Goal: Transaction & Acquisition: Purchase product/service

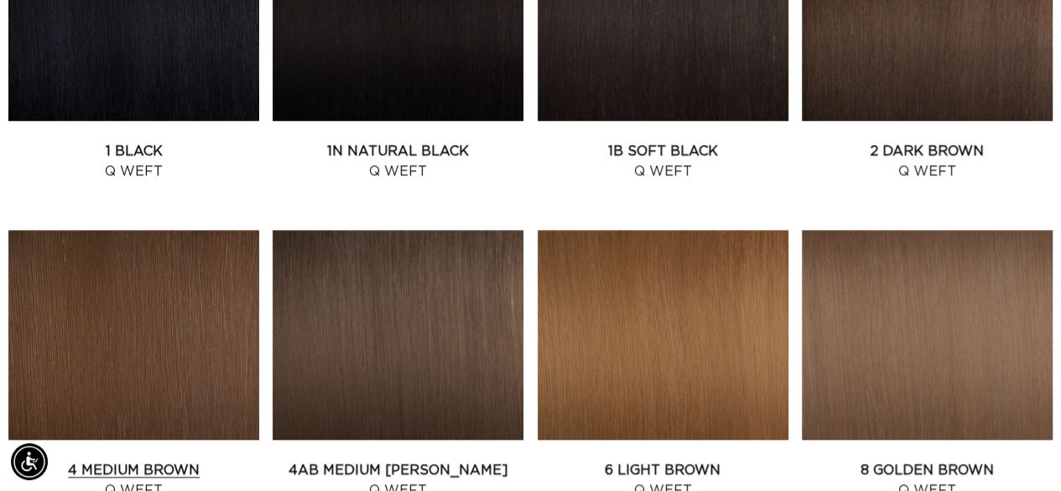
scroll to position [0, 941]
click at [149, 460] on link "4 Medium Brown Q Weft" at bounding box center [133, 480] width 251 height 40
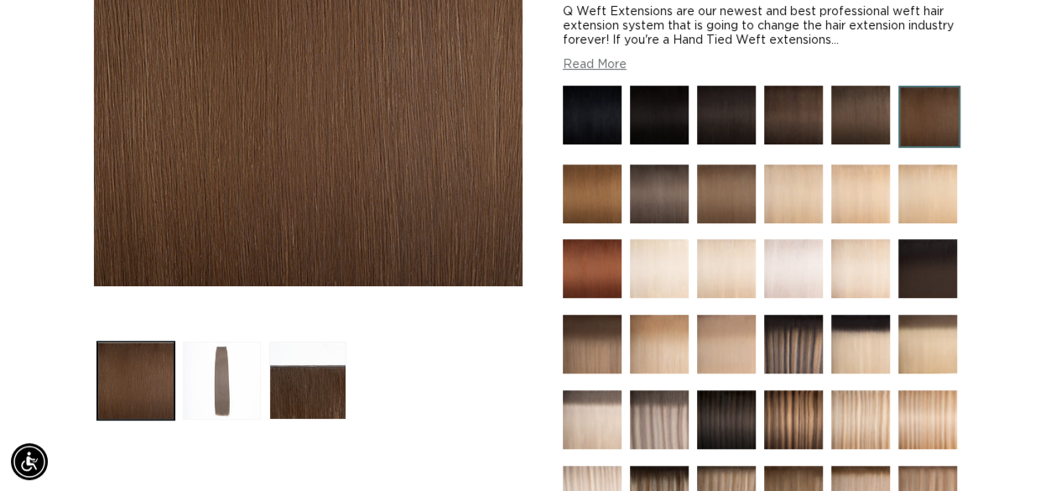
click at [223, 373] on button "Load image 2 in gallery view" at bounding box center [222, 380] width 78 height 78
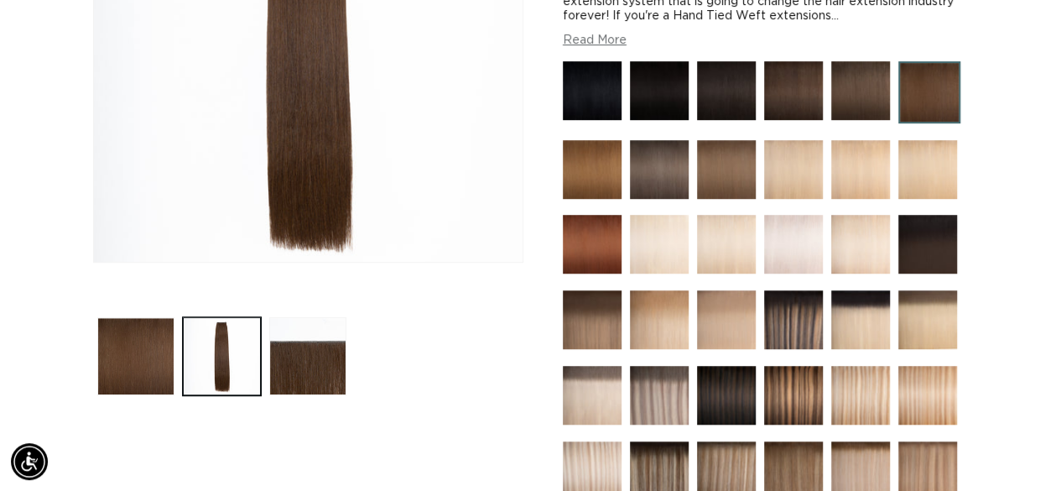
scroll to position [392, 0]
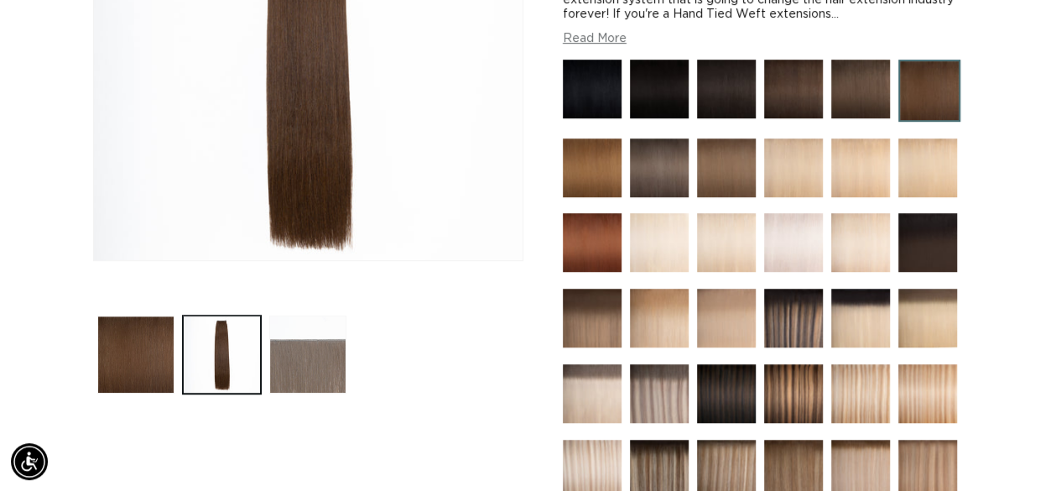
click at [315, 348] on button "Load image 3 in gallery view" at bounding box center [308, 354] width 78 height 78
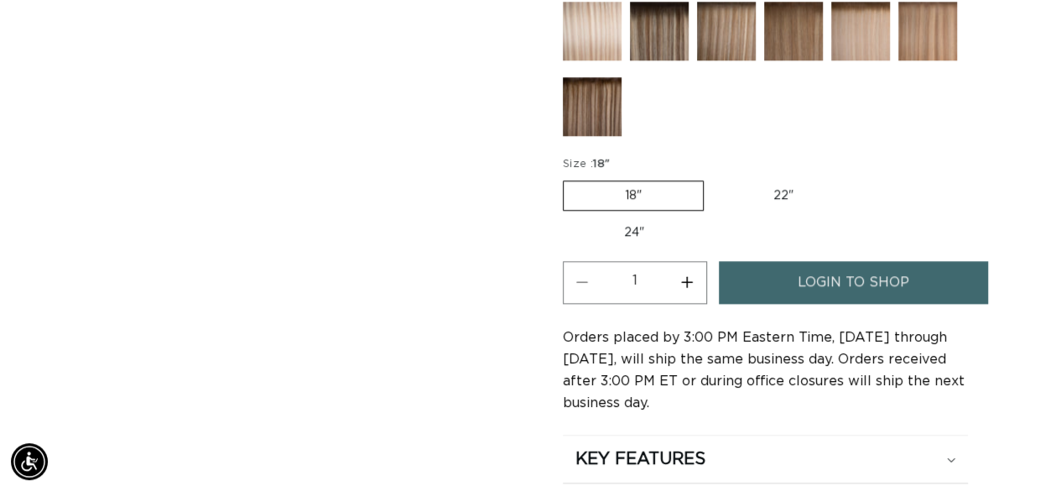
scroll to position [0, 941]
click at [779, 286] on link "login to shop" at bounding box center [853, 282] width 269 height 43
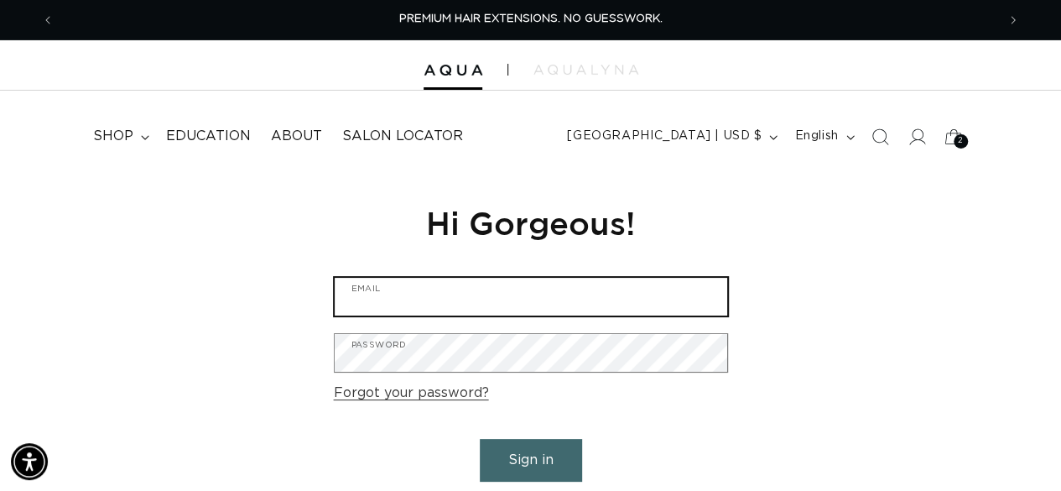
type input "chan.jenshairstudi0@gmail.com"
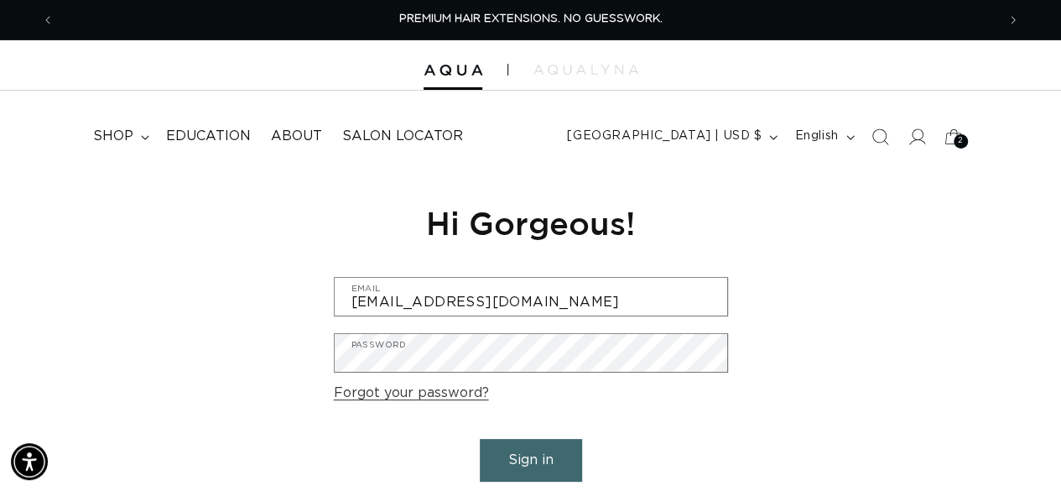
click at [495, 462] on button "Sign in" at bounding box center [531, 460] width 102 height 43
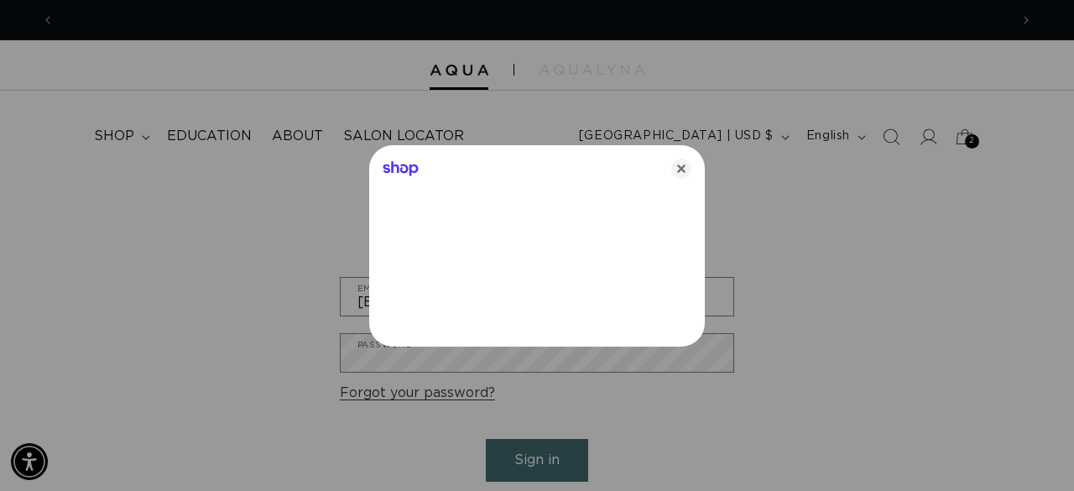
scroll to position [0, 955]
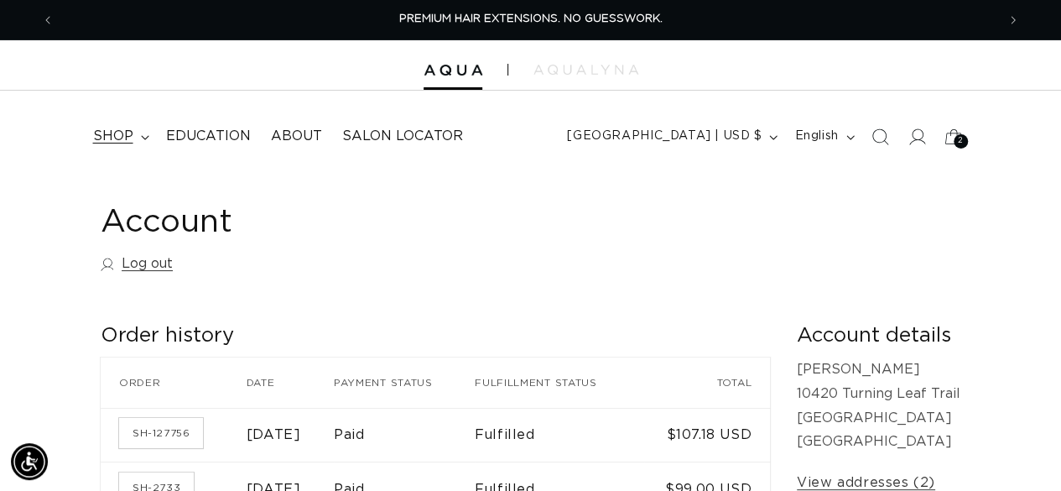
click at [131, 133] on span "shop" at bounding box center [113, 137] width 40 height 18
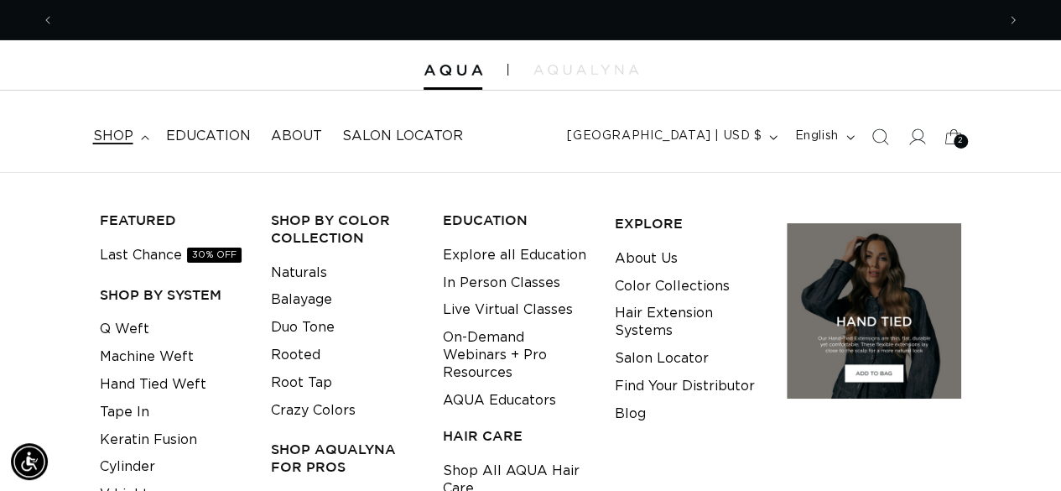
scroll to position [0, 1883]
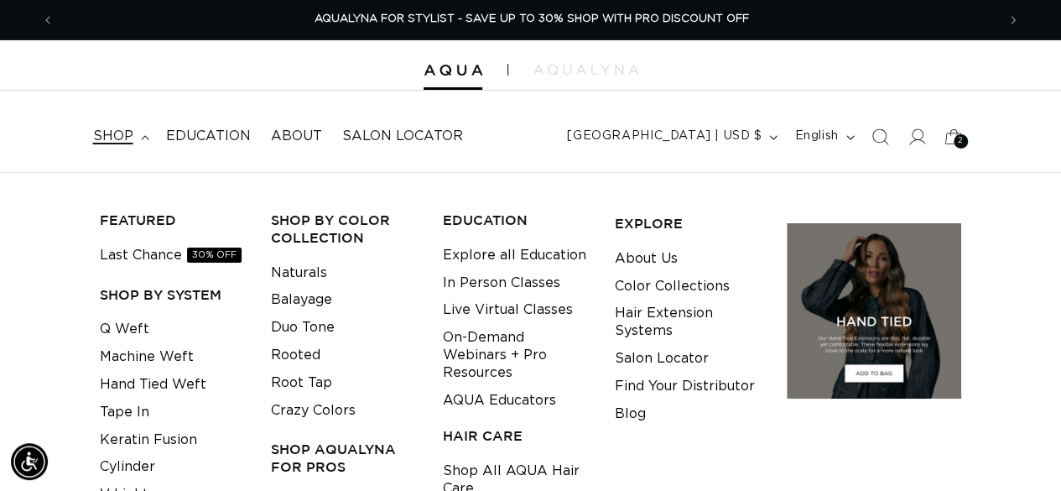
click at [156, 330] on li "Q Weft" at bounding box center [173, 329] width 146 height 28
click at [146, 325] on link "Q Weft" at bounding box center [124, 329] width 49 height 28
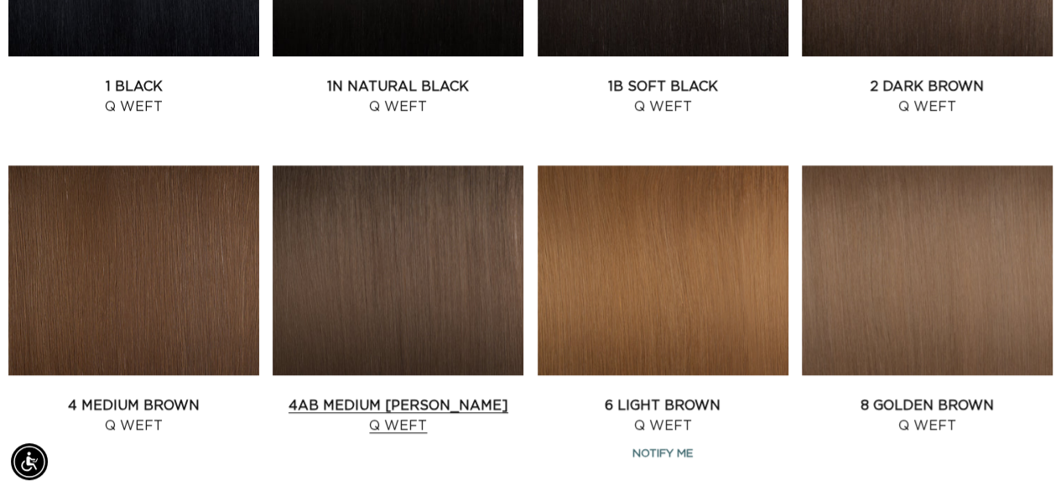
scroll to position [0, 941]
click at [342, 395] on link "4AB Medium Ash Brown Q Weft" at bounding box center [398, 415] width 251 height 40
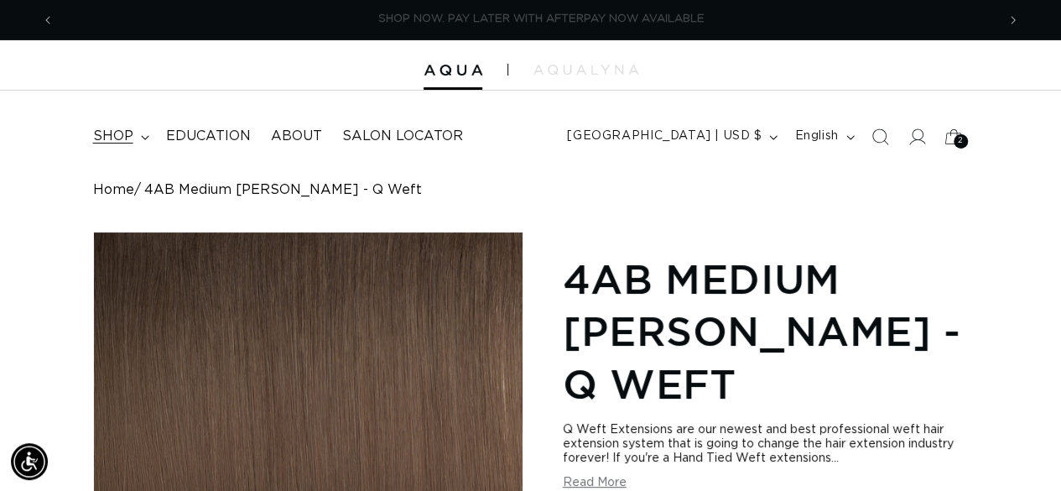
scroll to position [0, 1883]
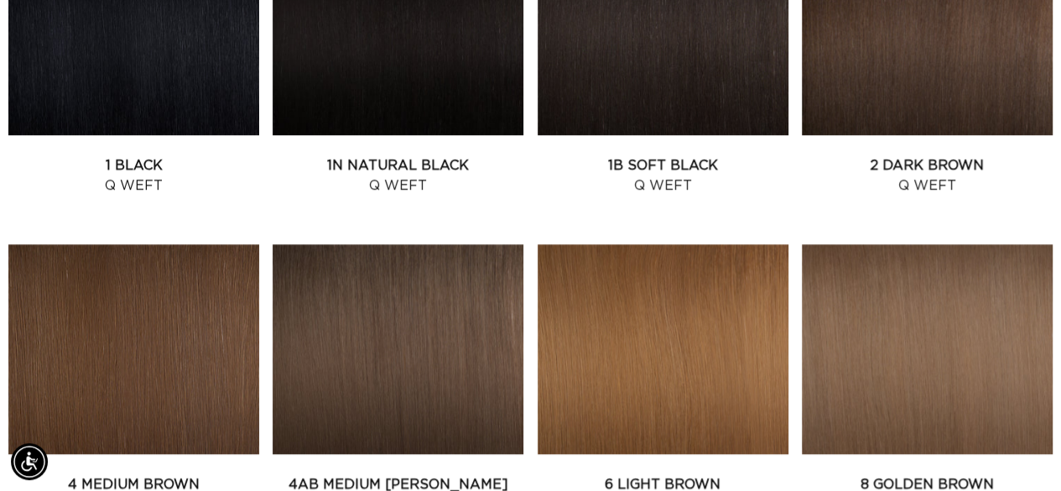
scroll to position [742, 0]
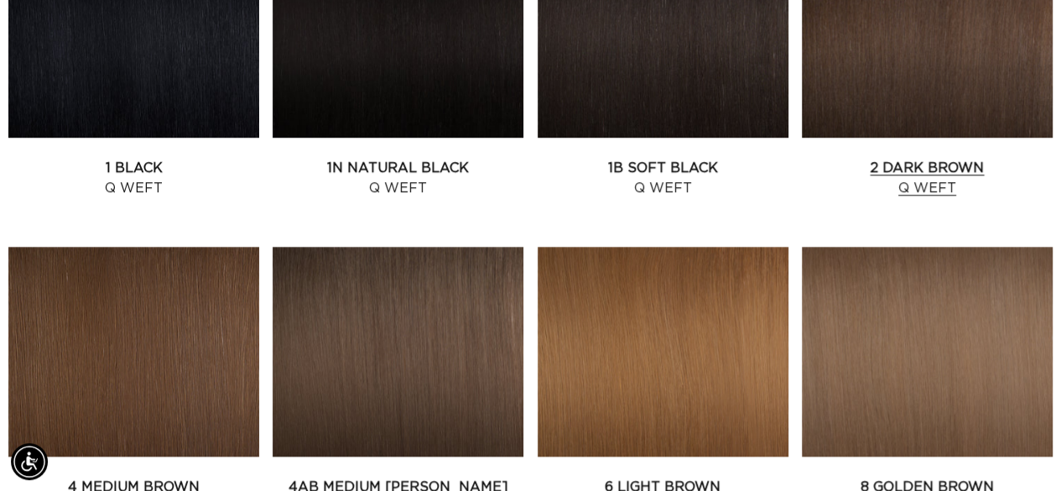
click at [859, 158] on link "2 Dark Brown Q Weft" at bounding box center [927, 178] width 251 height 40
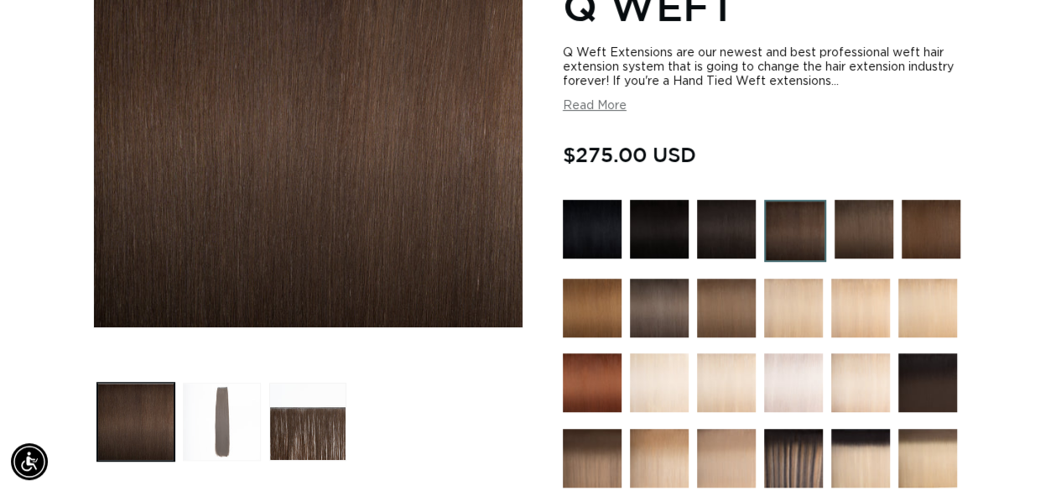
scroll to position [0, 1883]
click at [228, 416] on button "Load image 2 in gallery view" at bounding box center [222, 422] width 78 height 78
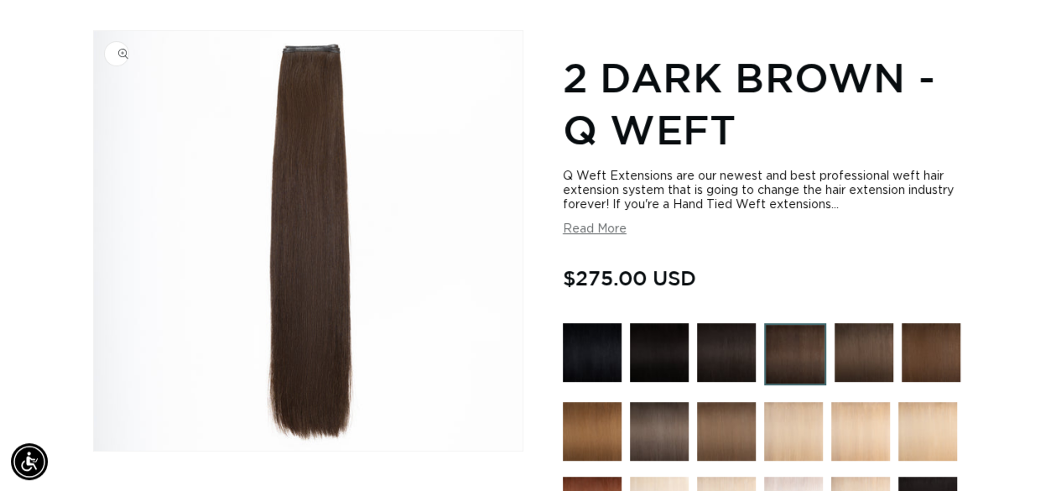
scroll to position [0, 941]
click at [362, 175] on img "Gallery Viewer" at bounding box center [308, 240] width 429 height 419
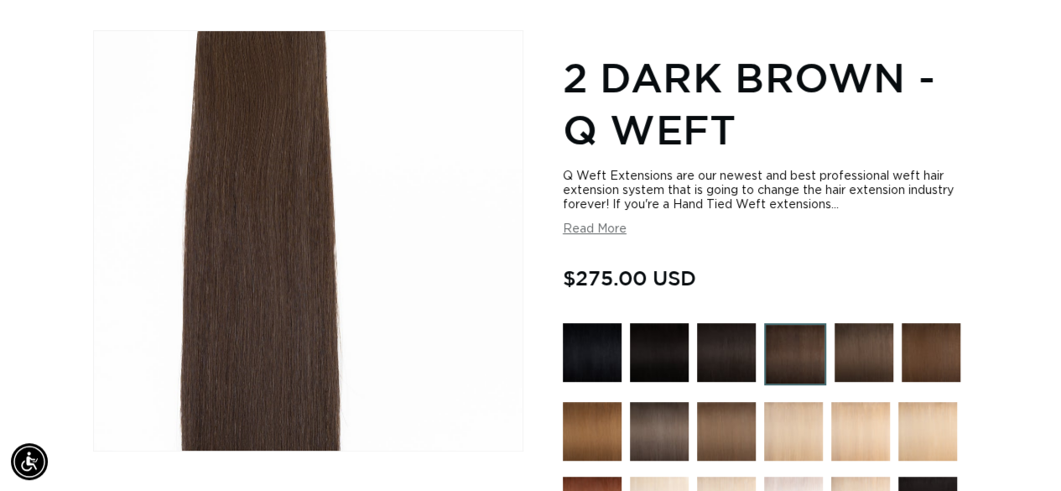
drag, startPoint x: 360, startPoint y: 182, endPoint x: 359, endPoint y: 130, distance: 52.0
click at [359, 130] on div "Gallery Viewer" at bounding box center [308, 240] width 429 height 419
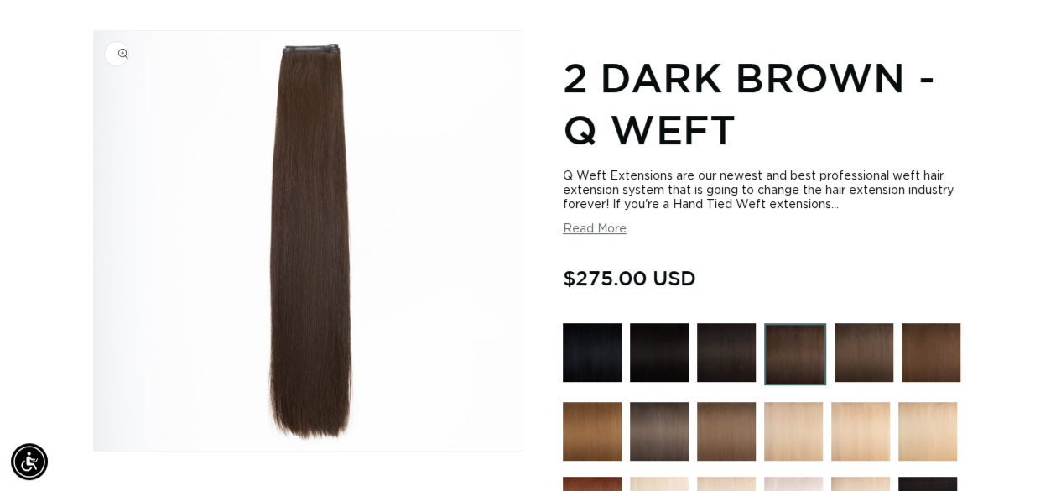
scroll to position [0, 1883]
click at [320, 133] on img "Gallery Viewer" at bounding box center [308, 240] width 429 height 419
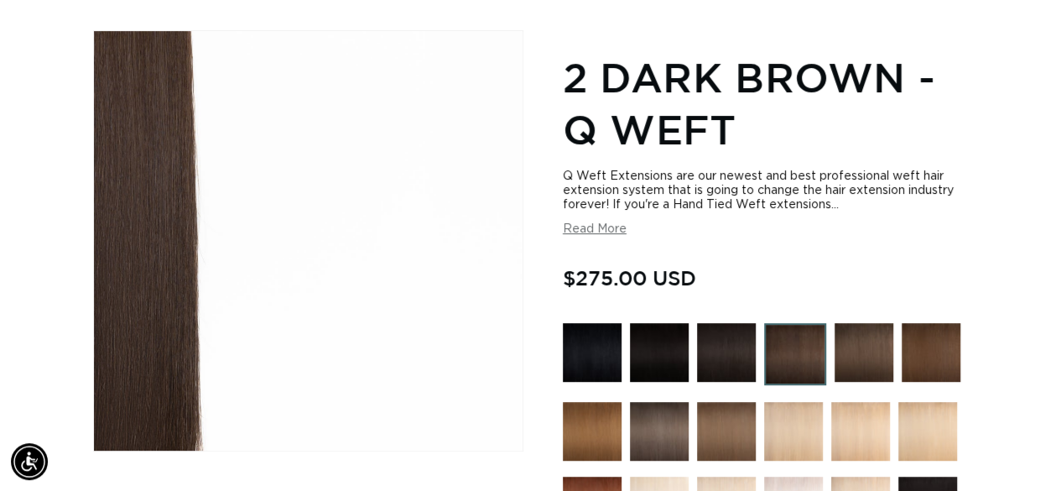
scroll to position [0, 941]
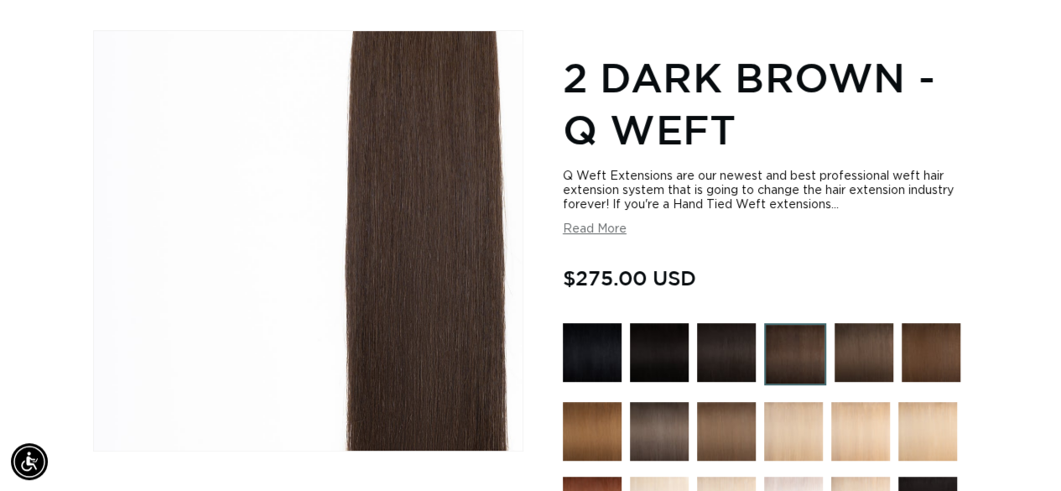
click at [195, 264] on div "Gallery Viewer" at bounding box center [308, 240] width 429 height 419
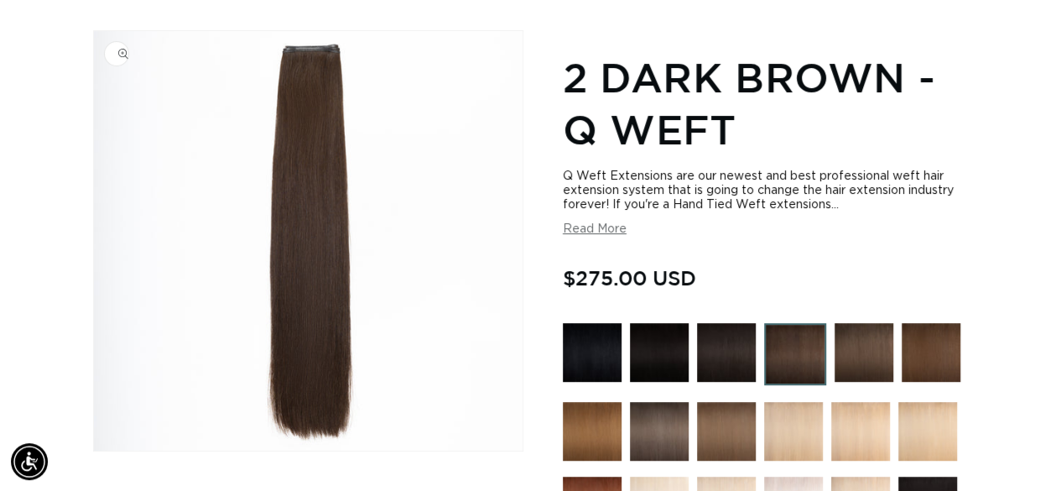
click at [604, 227] on button "Read More" at bounding box center [595, 229] width 64 height 14
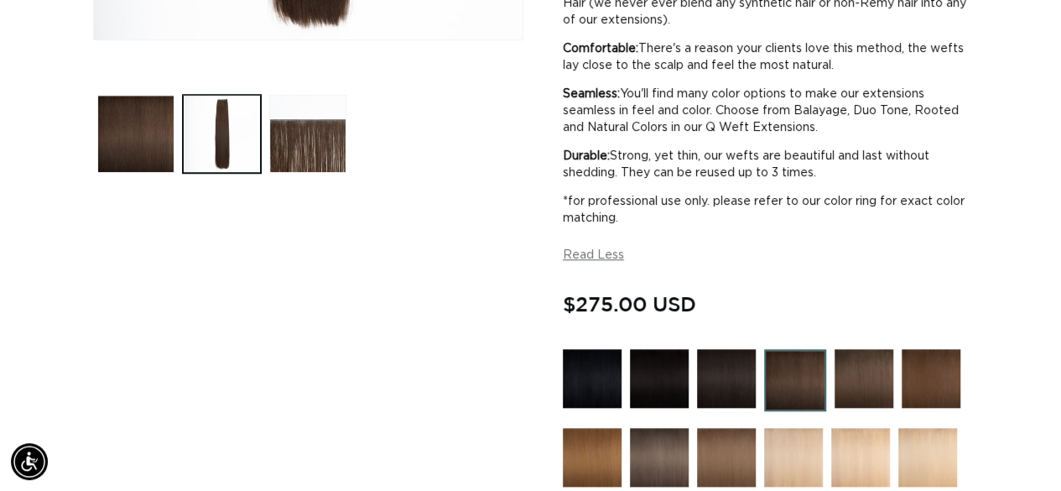
scroll to position [0, 0]
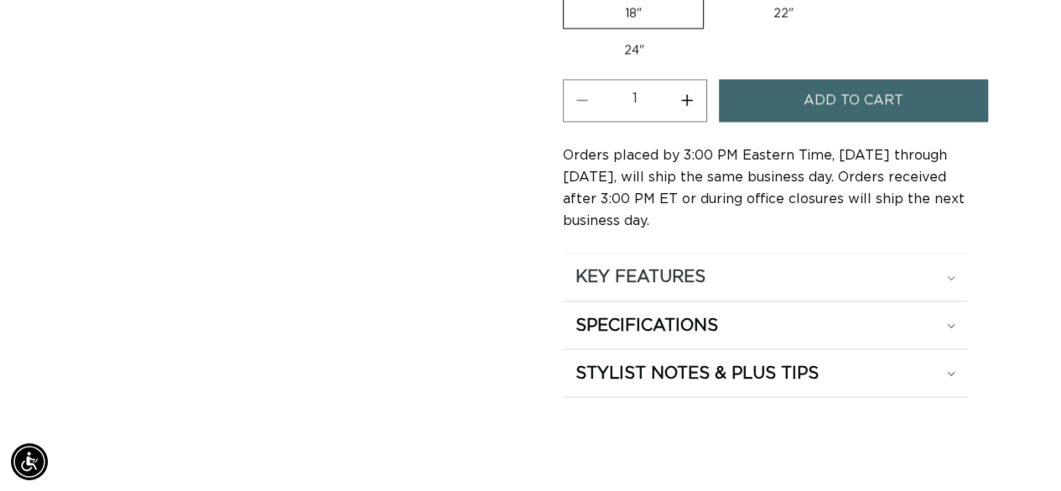
click at [951, 253] on summary "KEY FEATURES" at bounding box center [766, 276] width 406 height 47
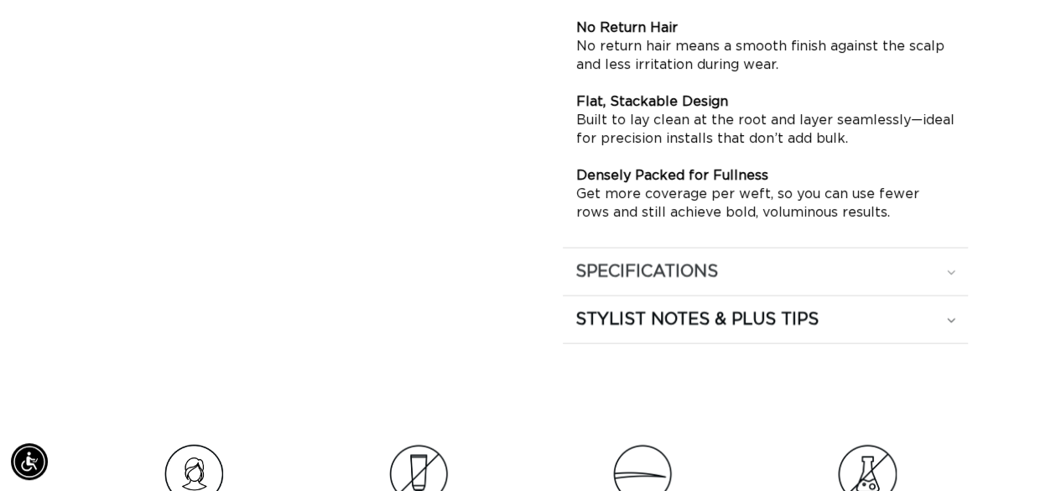
click at [944, 261] on div "SPECIFICATIONS" at bounding box center [766, 272] width 381 height 22
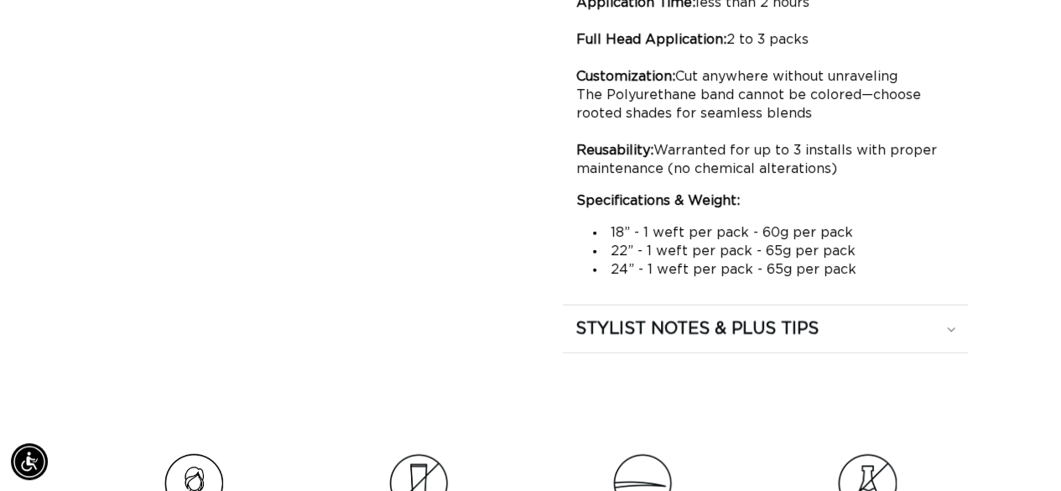
scroll to position [2090, 0]
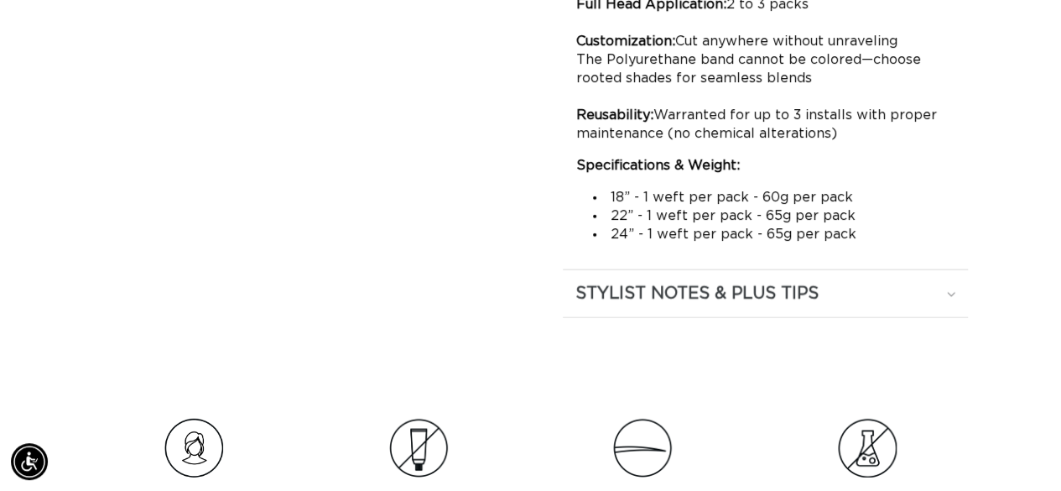
click at [930, 299] on summary "STYLIST NOTES & PLUS TIPS" at bounding box center [766, 293] width 406 height 47
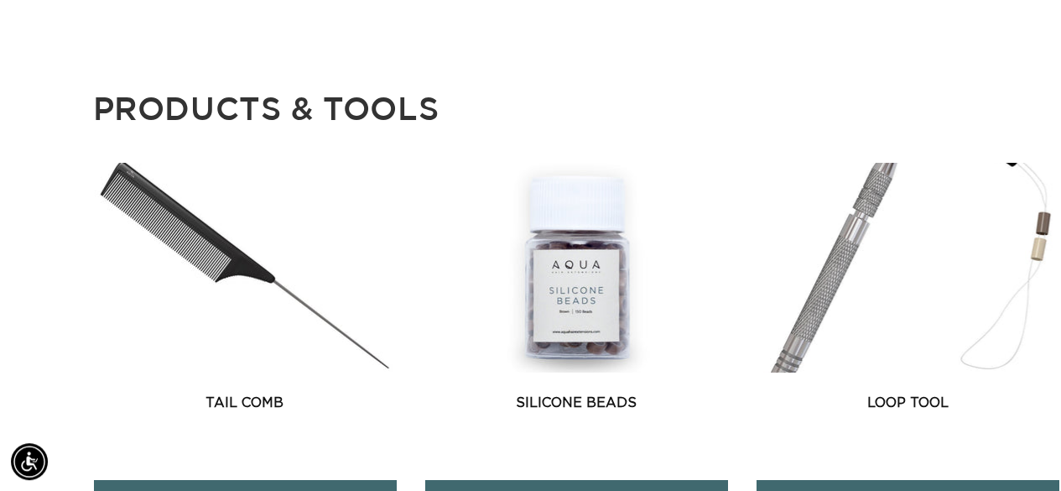
scroll to position [0, 1883]
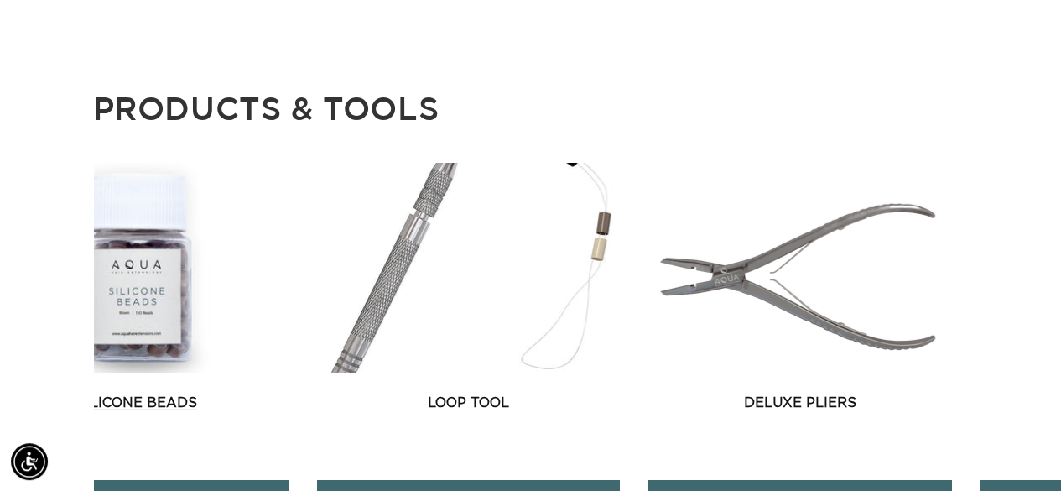
click at [268, 393] on link "Silicone Beads" at bounding box center [137, 403] width 302 height 20
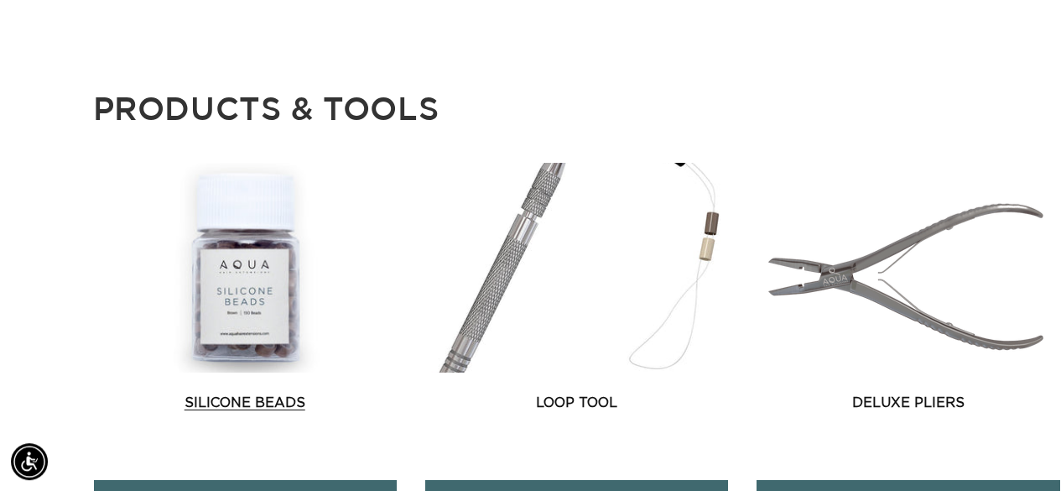
scroll to position [0, 0]
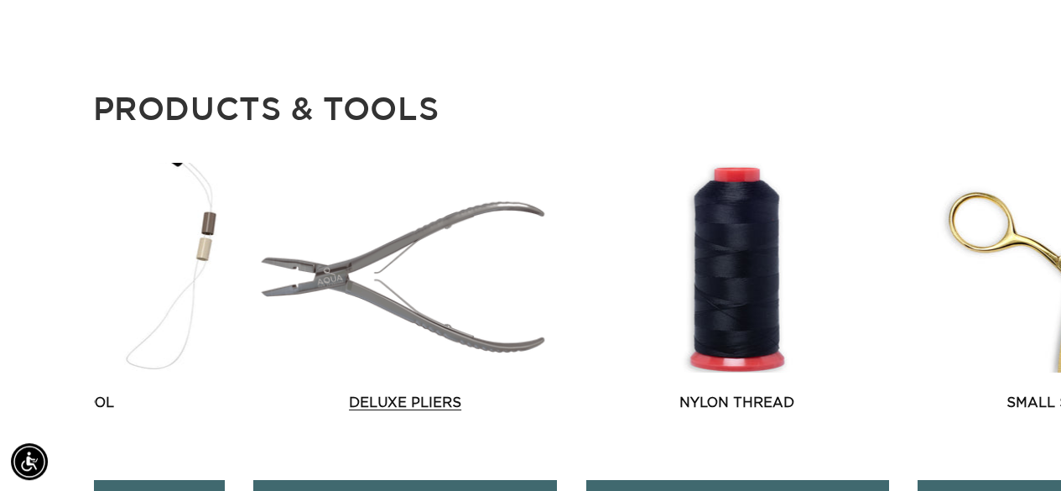
click at [216, 310] on div "Tail Comb Tail Comb Add to cart Silicone Beads" at bounding box center [577, 357] width 967 height 388
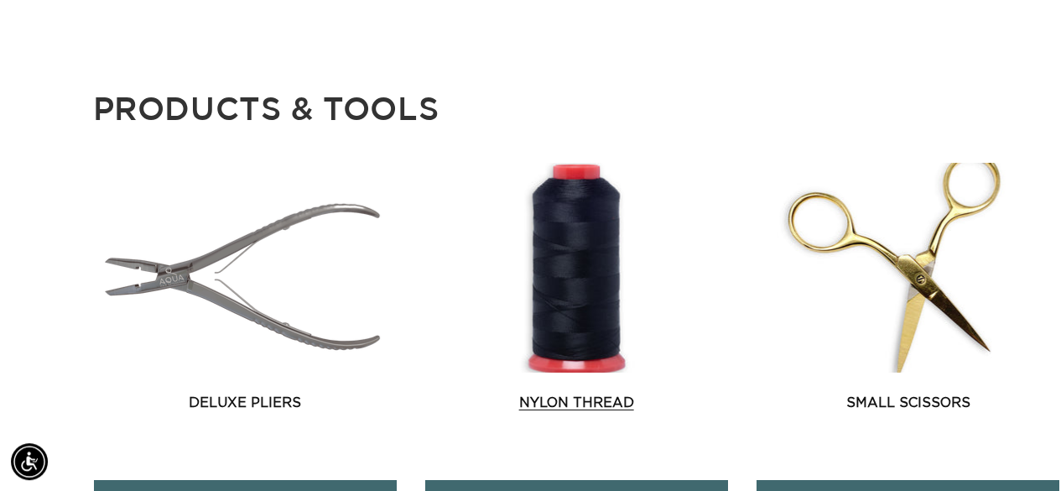
scroll to position [0, 941]
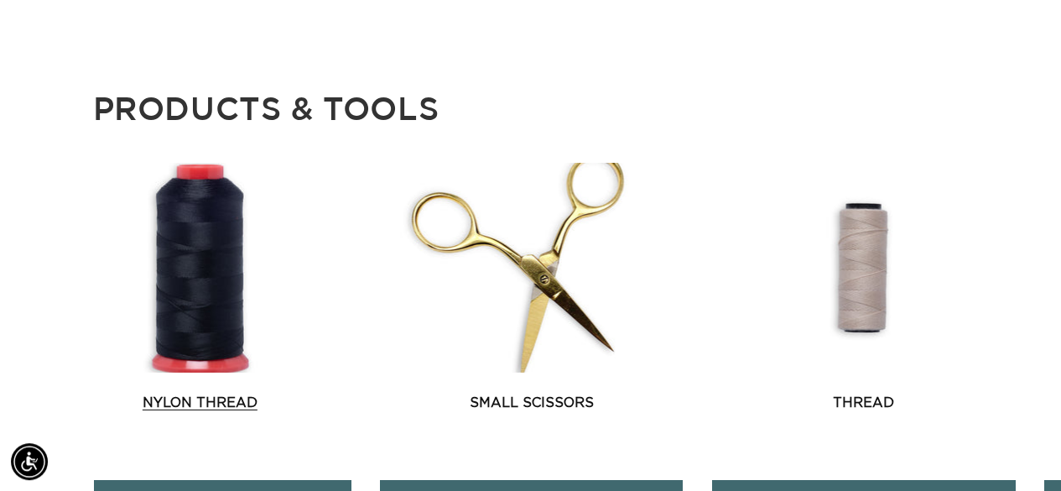
click at [310, 393] on link "Nylon Thread" at bounding box center [200, 403] width 302 height 20
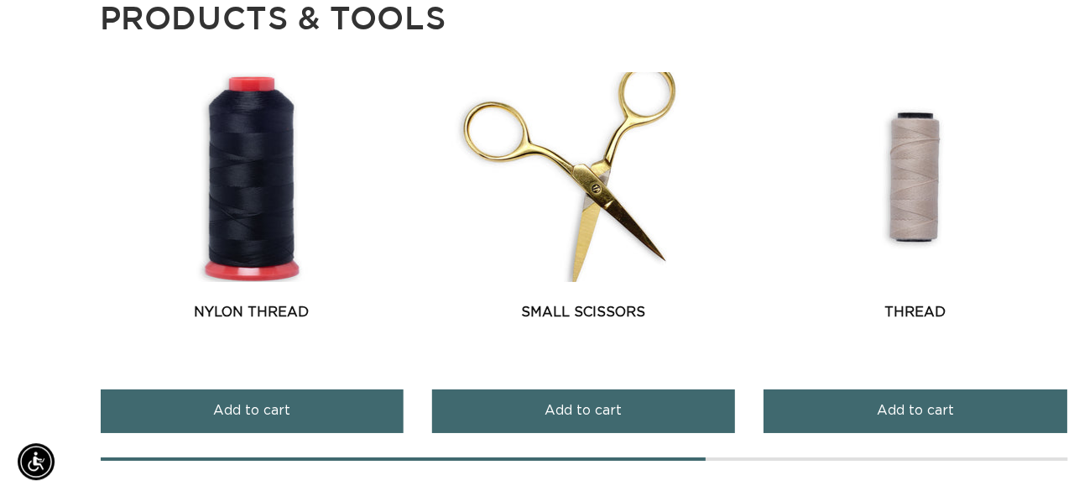
scroll to position [2643, 0]
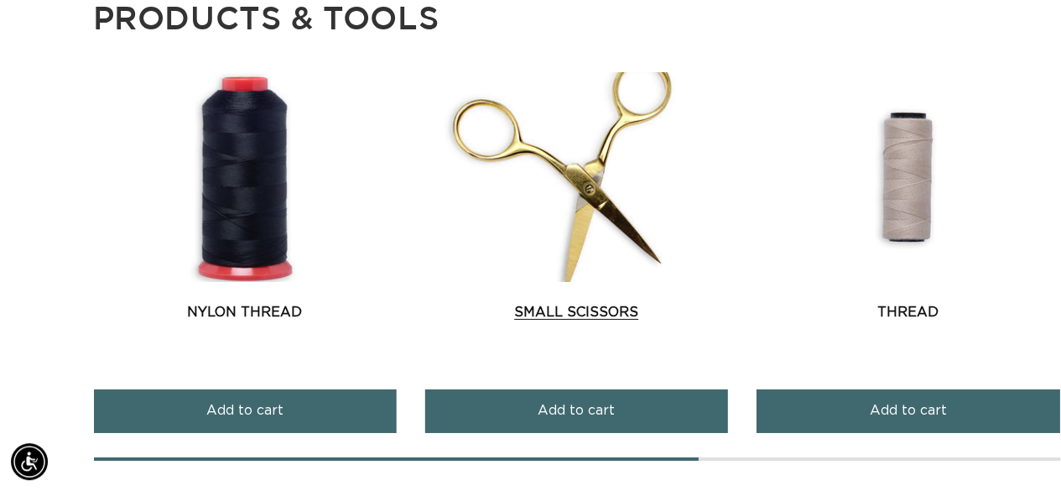
click at [446, 389] on button "Add to cart" at bounding box center [576, 410] width 302 height 43
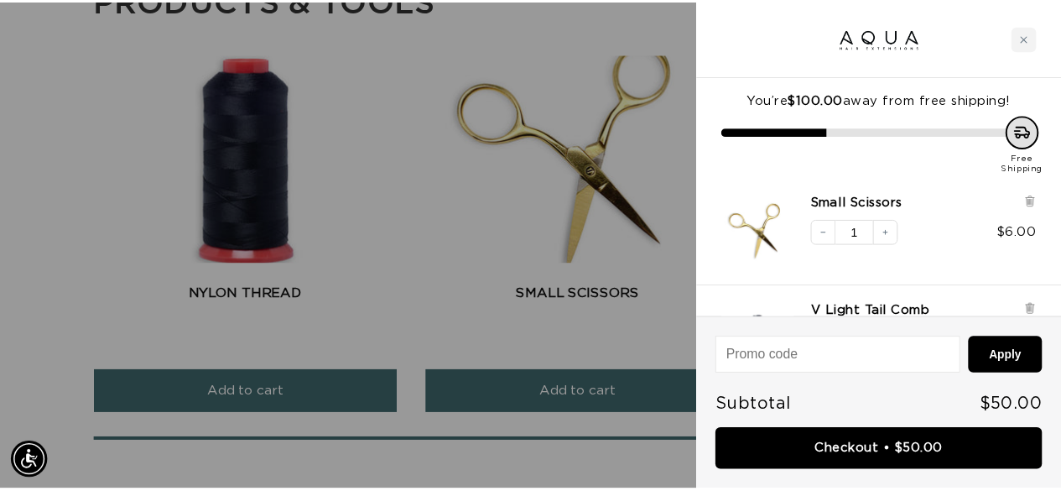
scroll to position [0, 0]
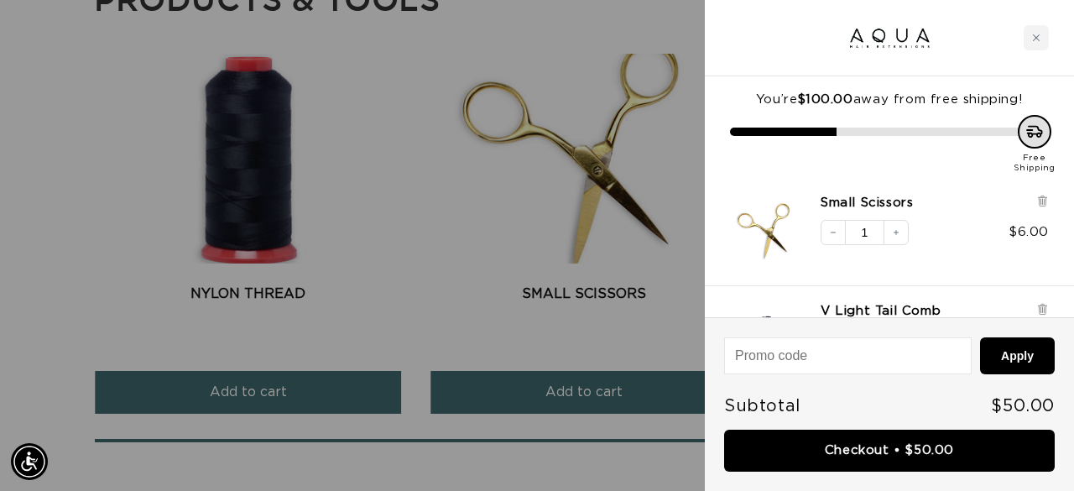
click at [529, 246] on div at bounding box center [537, 245] width 1074 height 491
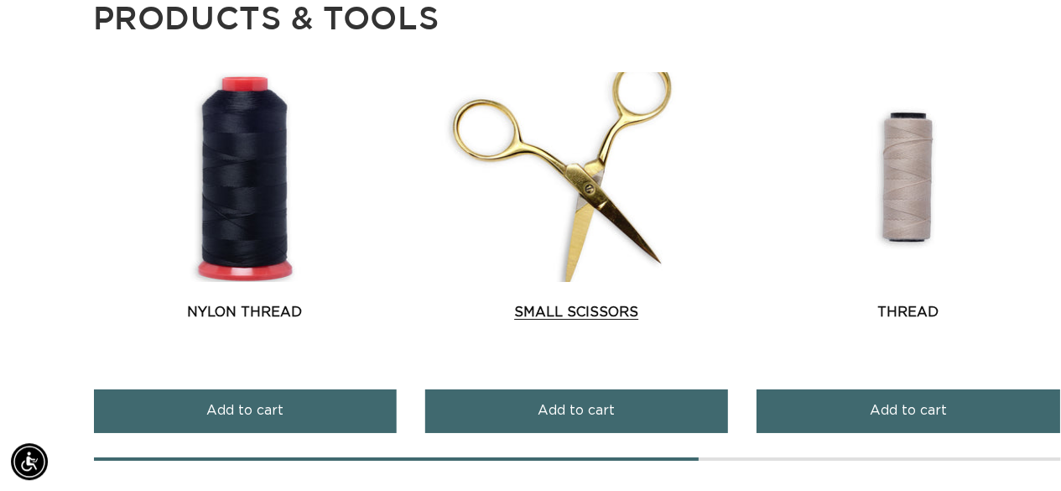
scroll to position [0, 941]
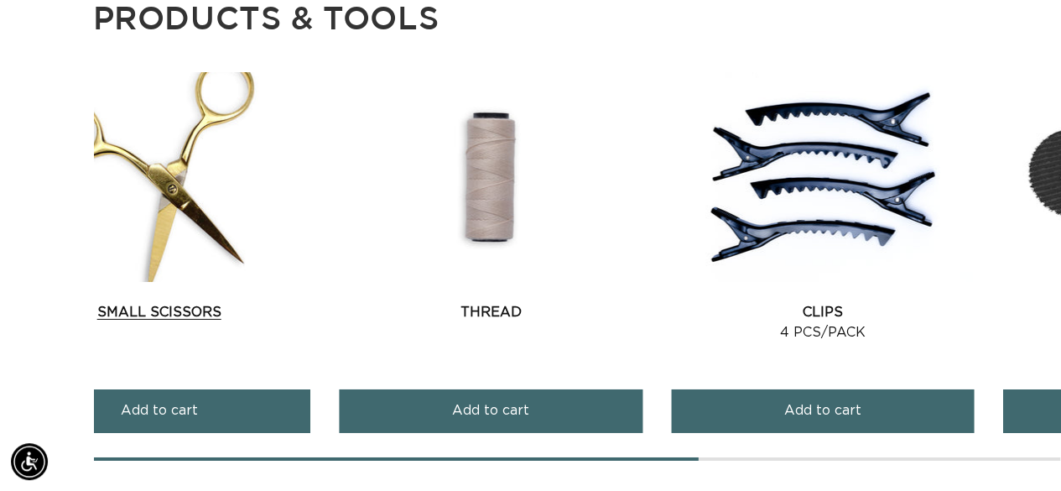
click at [223, 302] on link "Small Scissors" at bounding box center [159, 312] width 302 height 20
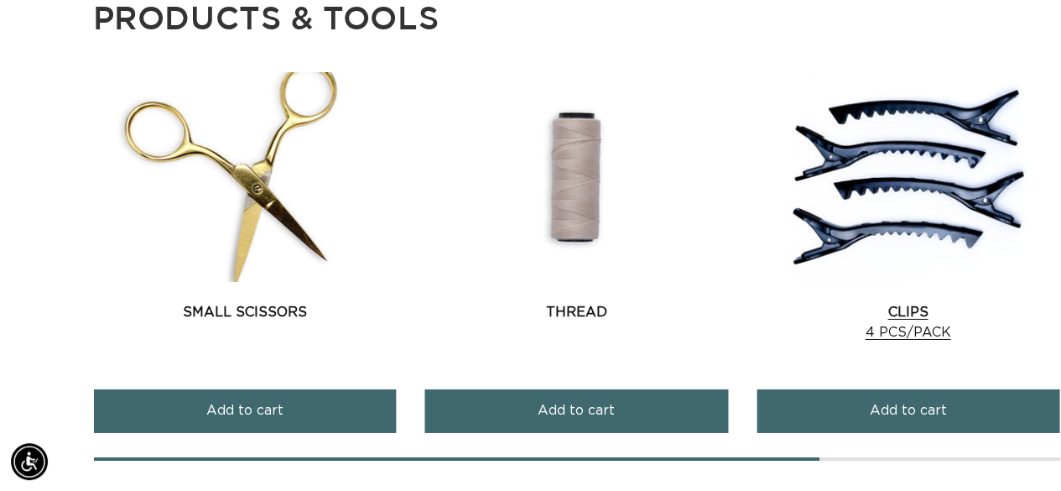
scroll to position [0, 1883]
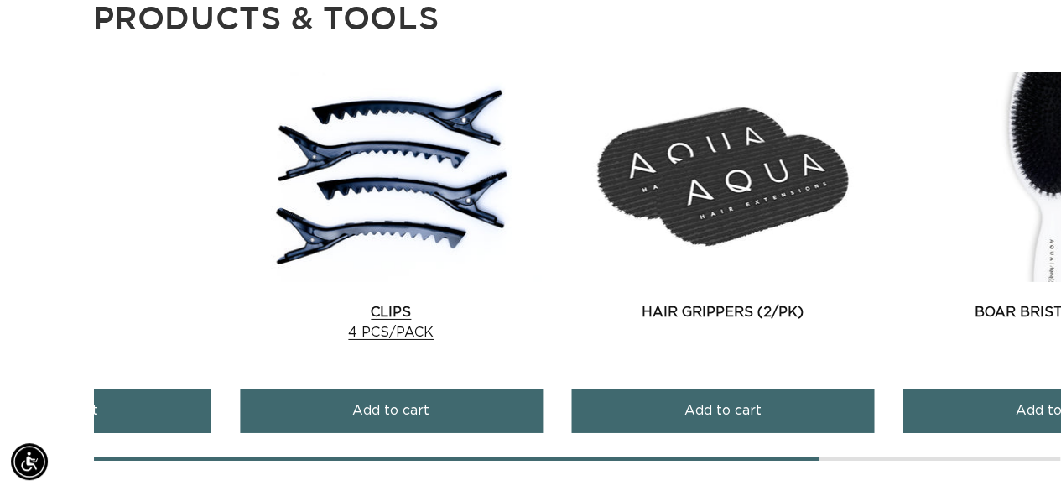
click at [227, 255] on div "Tail Comb Tail Comb Add to cart Silicone Beads" at bounding box center [577, 266] width 967 height 388
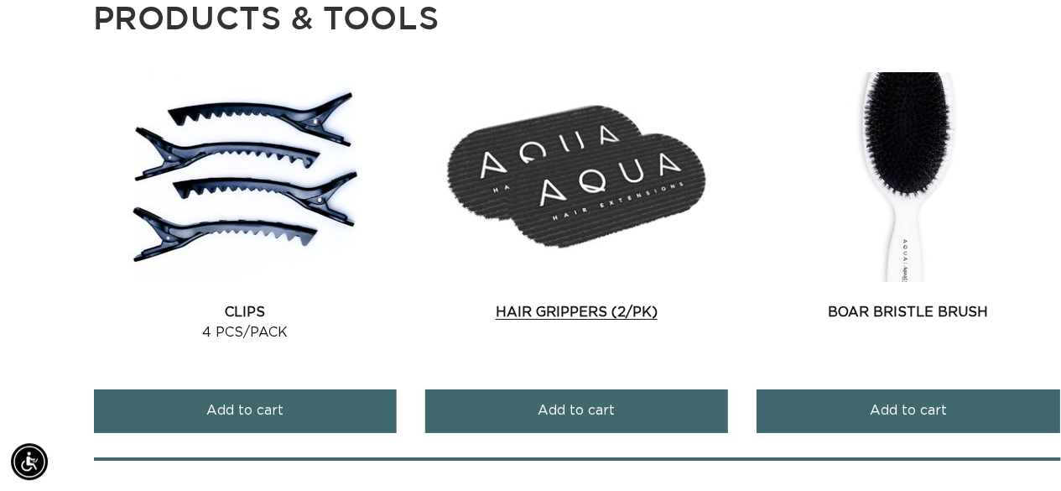
scroll to position [0, 941]
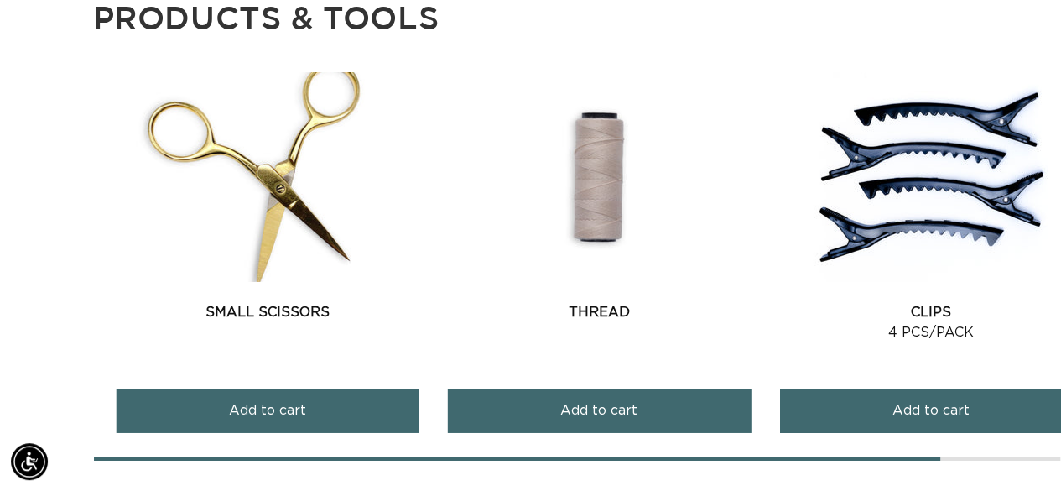
drag, startPoint x: 713, startPoint y: 364, endPoint x: 1073, endPoint y: 229, distance: 384.4
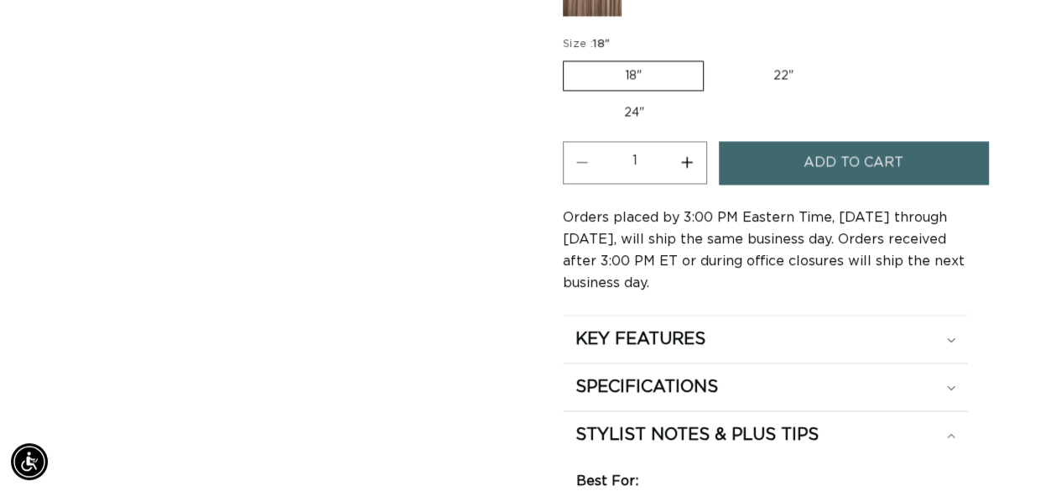
click at [680, 149] on button "Increase quantity for 2 Dark Brown - Q Weft" at bounding box center [688, 162] width 38 height 43
type input "2"
click at [792, 169] on button "Add to cart" at bounding box center [853, 162] width 269 height 43
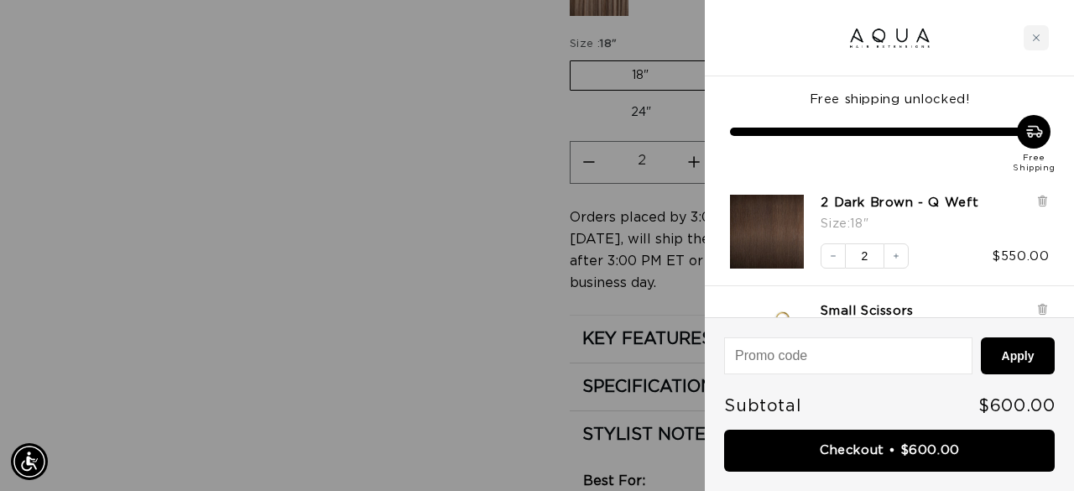
scroll to position [0, 0]
click at [834, 254] on icon "Decrease quantity" at bounding box center [833, 256] width 10 height 10
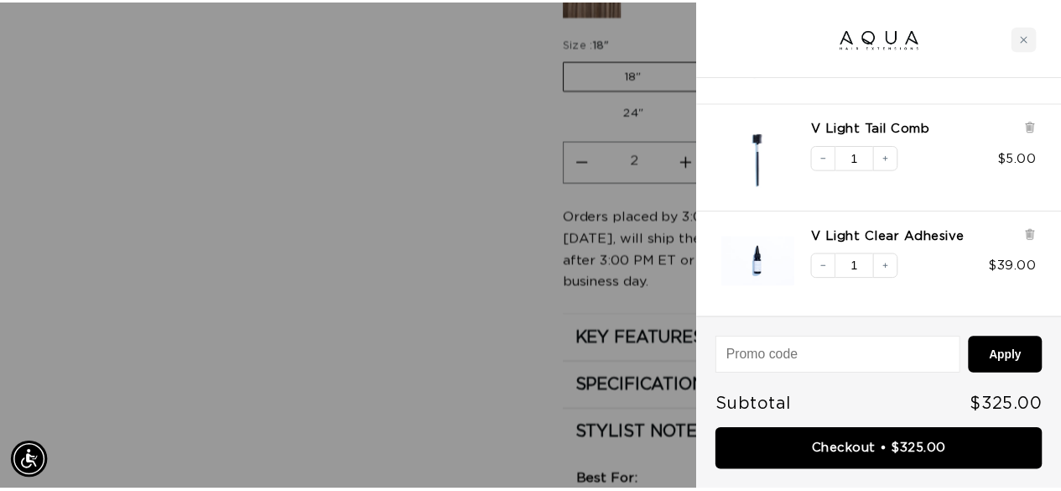
scroll to position [0, 955]
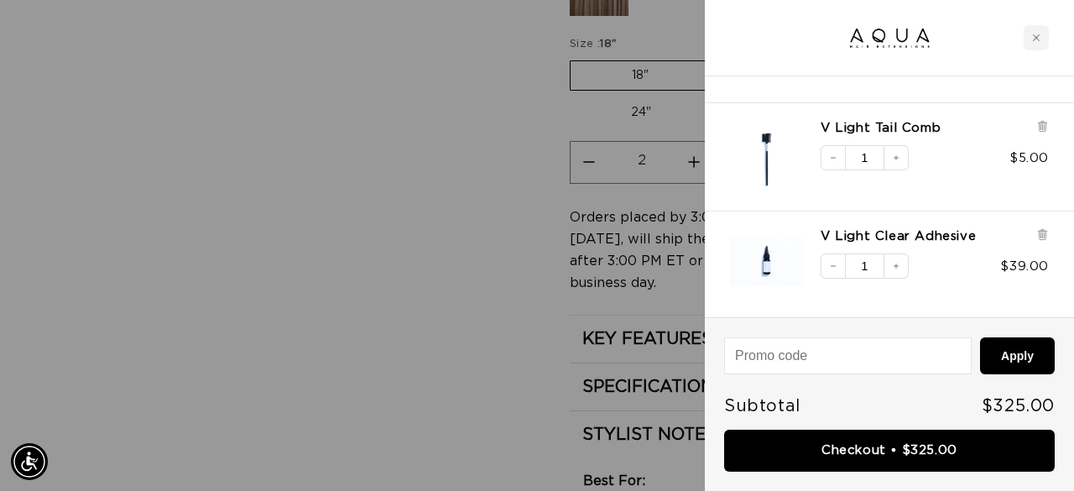
click at [497, 81] on div at bounding box center [537, 245] width 1074 height 491
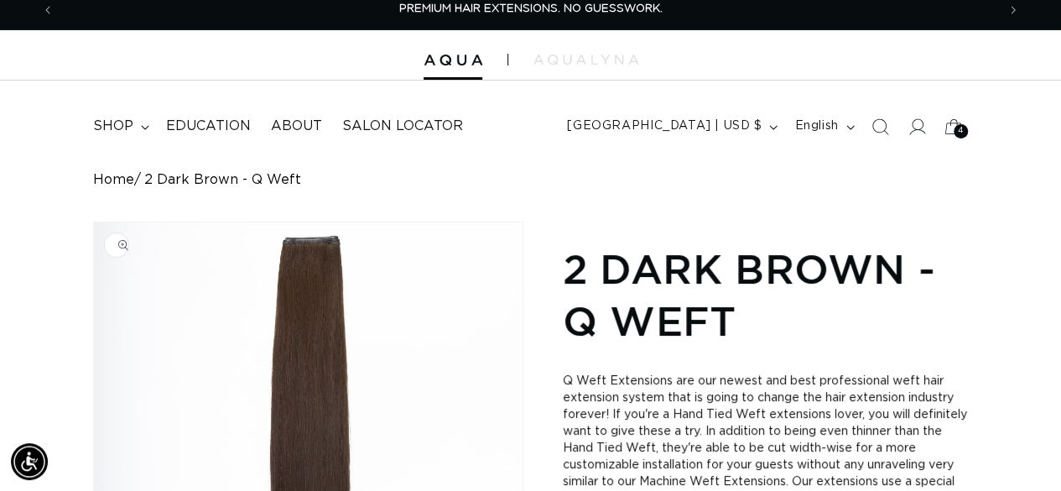
scroll to position [0, 0]
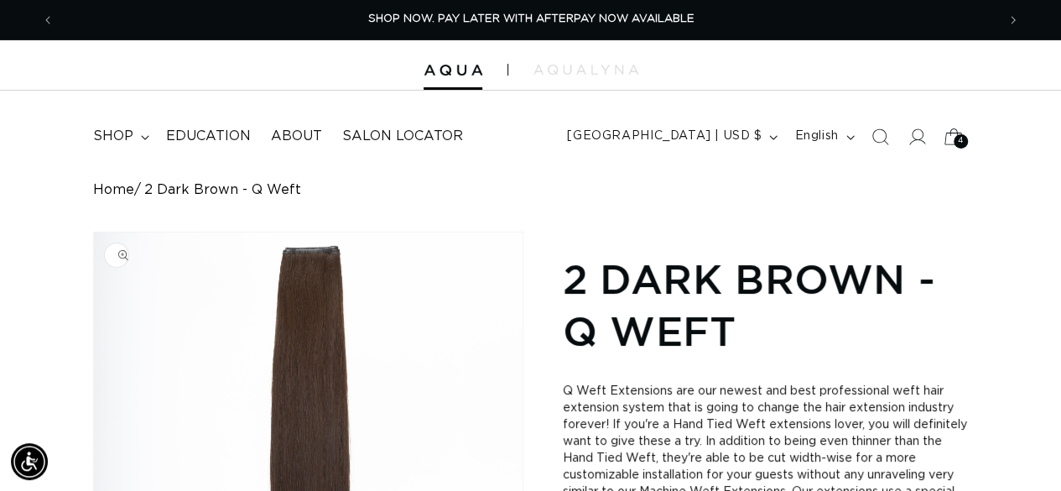
click at [955, 148] on icon at bounding box center [953, 136] width 39 height 39
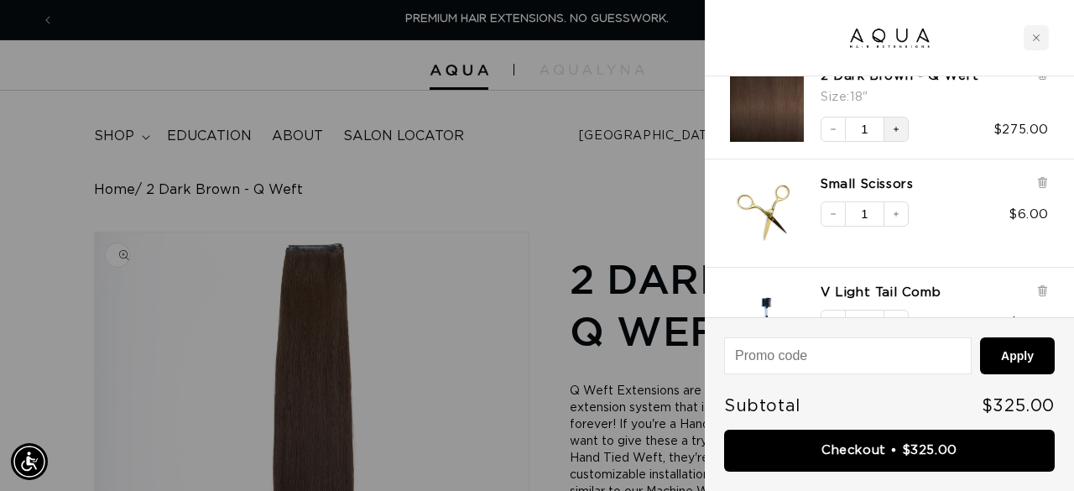
click at [898, 128] on icon "Increase quantity" at bounding box center [896, 129] width 10 height 10
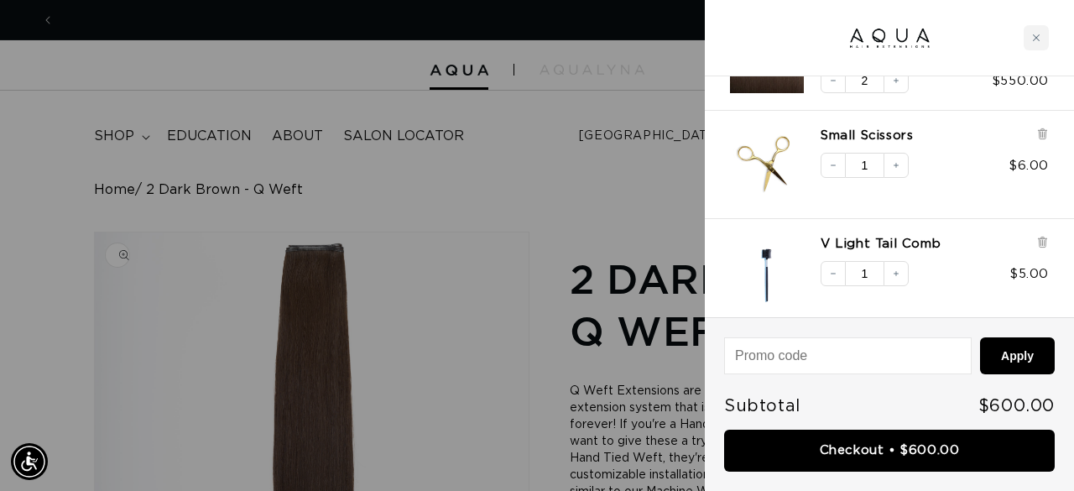
scroll to position [0, 1909]
click at [1036, 137] on icon at bounding box center [1042, 134] width 13 height 13
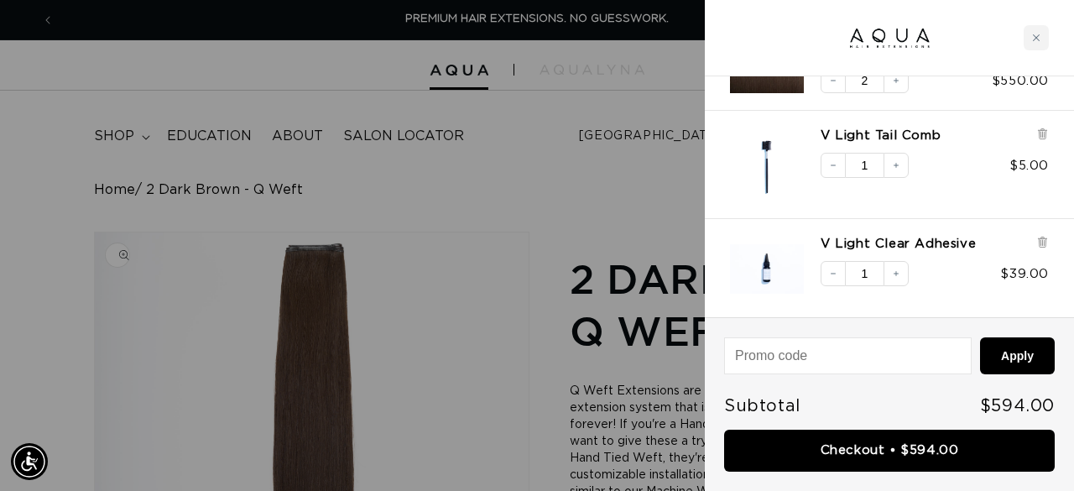
click at [1036, 137] on icon at bounding box center [1042, 134] width 13 height 13
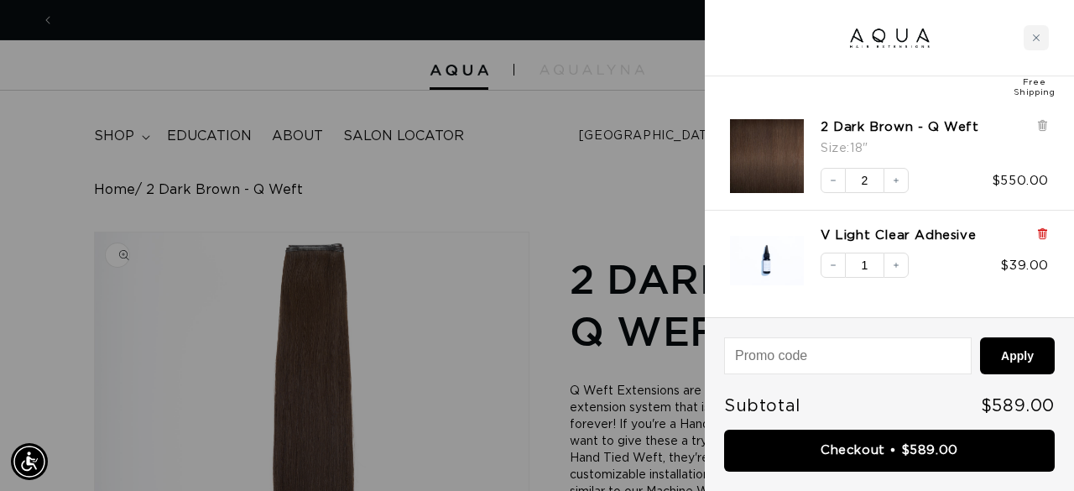
click at [1042, 234] on icon at bounding box center [1041, 233] width 3 height 8
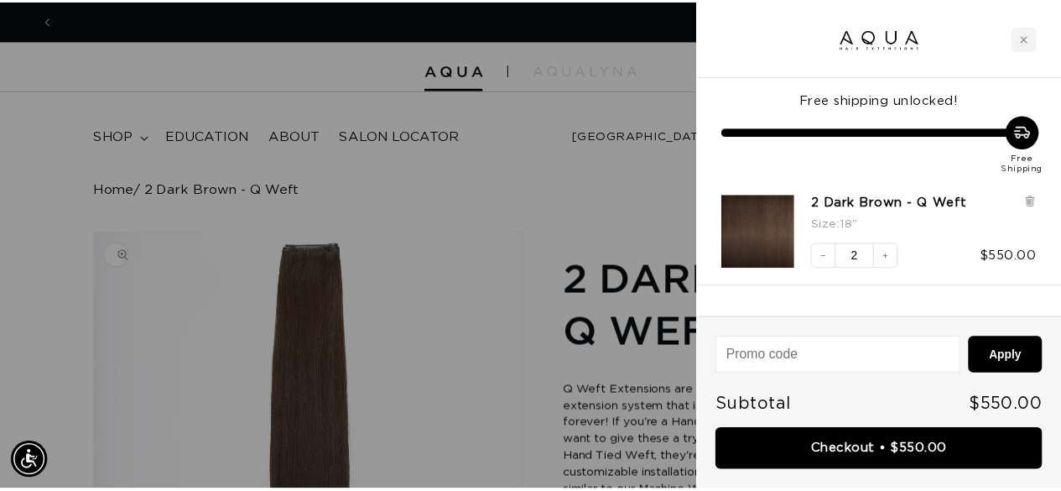
scroll to position [0, 1909]
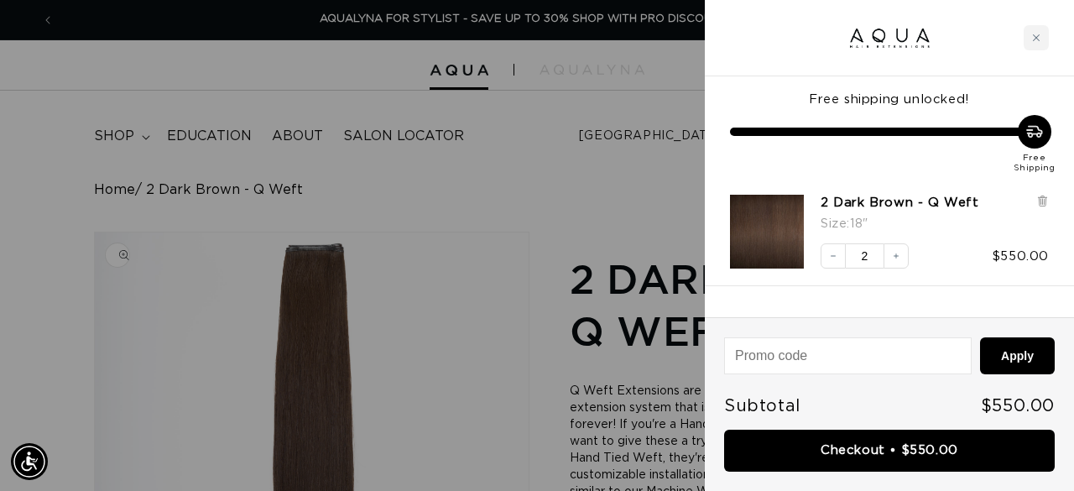
click at [658, 155] on div at bounding box center [537, 245] width 1074 height 491
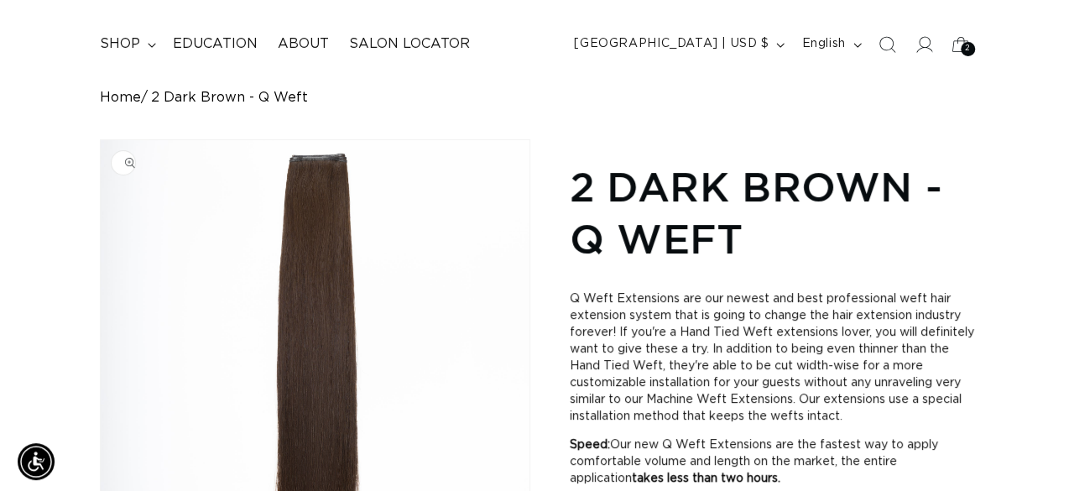
scroll to position [0, 0]
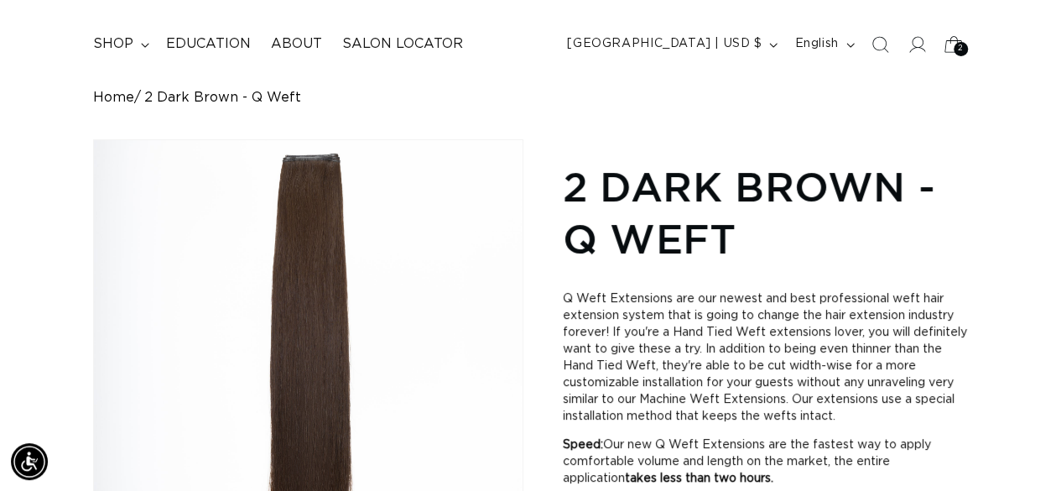
click at [961, 39] on icon at bounding box center [953, 43] width 39 height 39
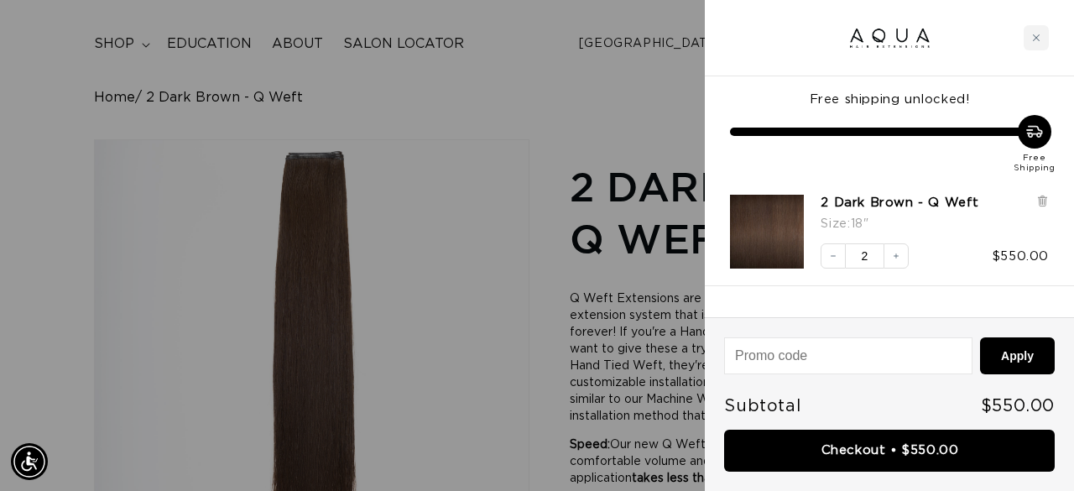
scroll to position [0, 1909]
click at [844, 260] on button "Decrease quantity" at bounding box center [832, 255] width 25 height 25
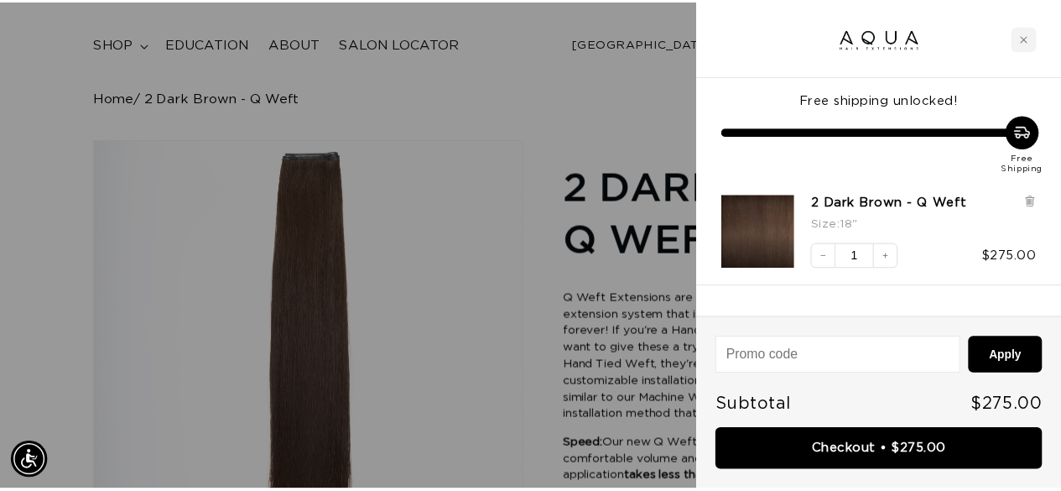
scroll to position [0, 0]
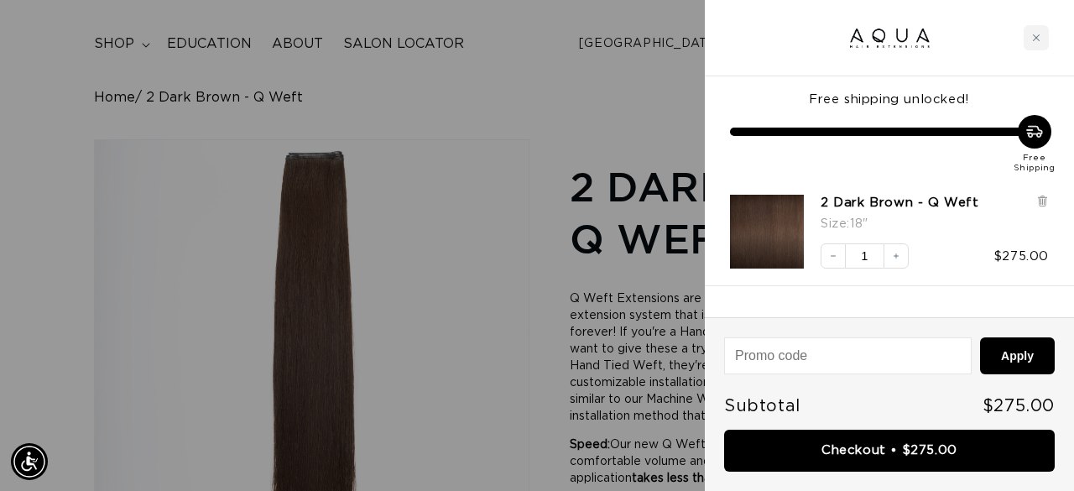
click at [555, 289] on div at bounding box center [537, 245] width 1074 height 491
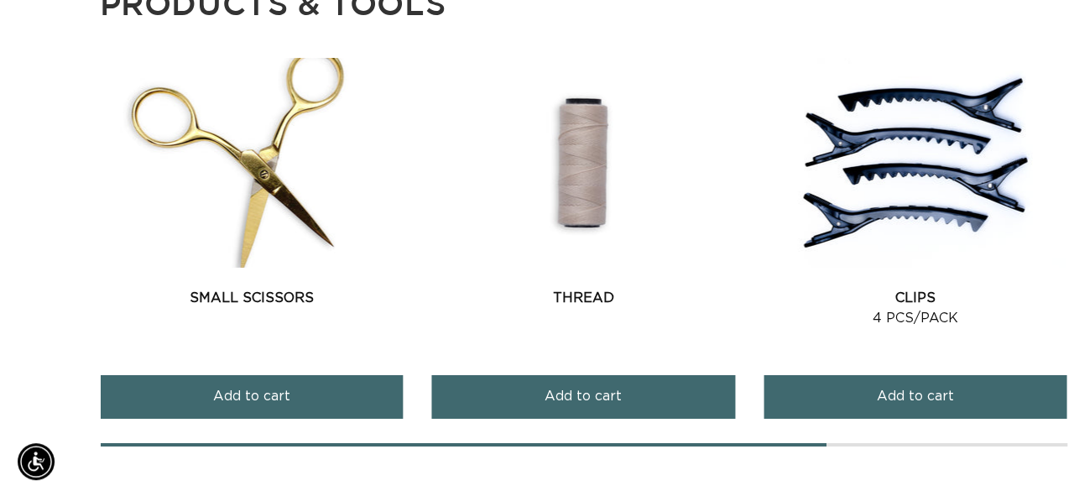
scroll to position [0, 941]
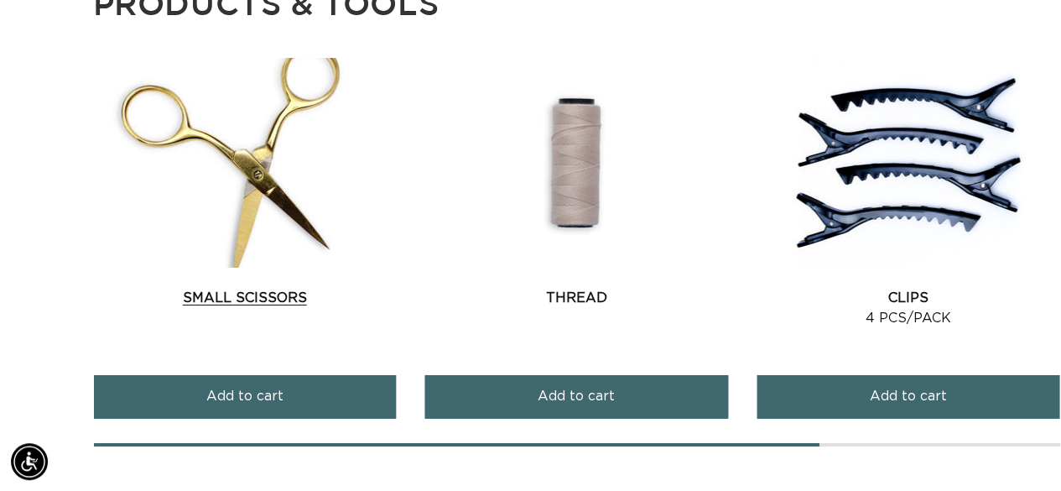
click at [224, 375] on span "Add to cart" at bounding box center [244, 396] width 77 height 43
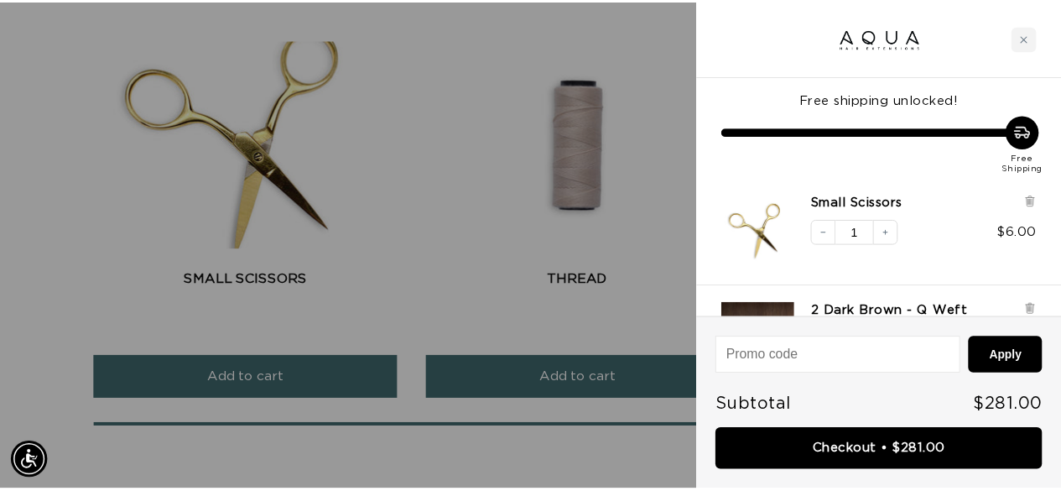
scroll to position [0, 1909]
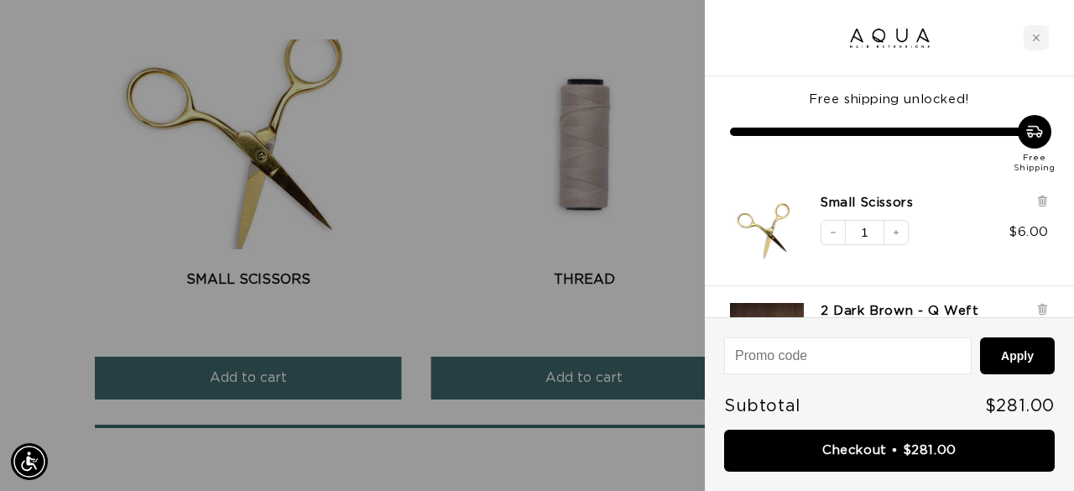
click at [661, 81] on div at bounding box center [537, 245] width 1074 height 491
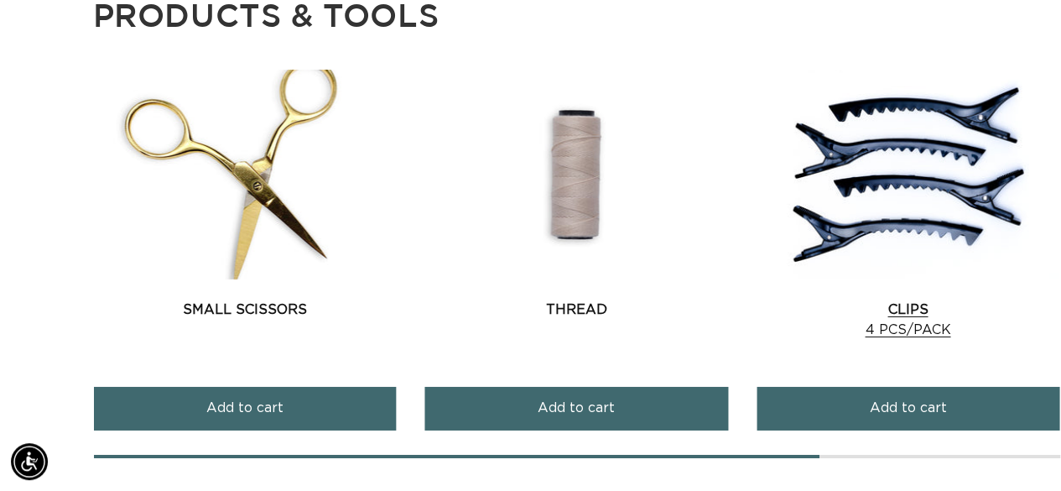
scroll to position [2643, 0]
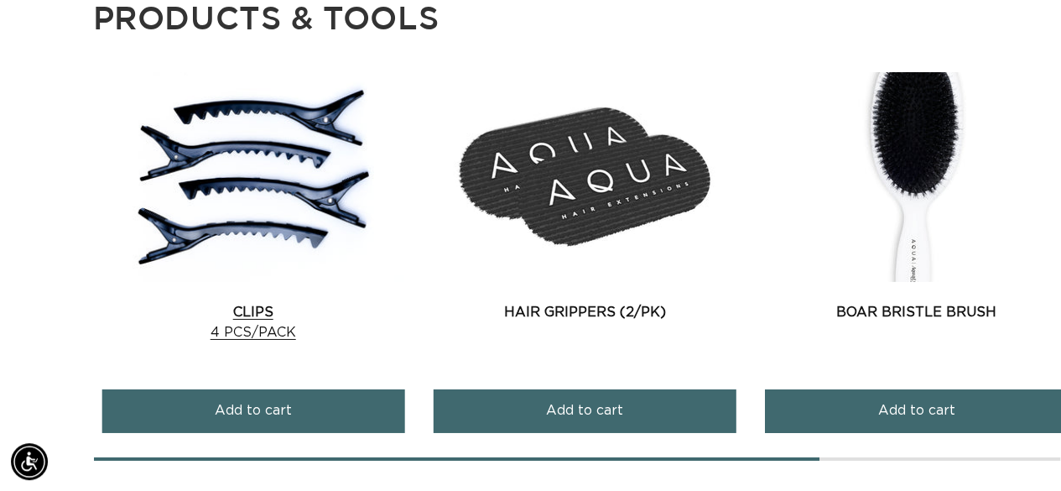
click at [230, 302] on link "Clips 4 pcs/pack" at bounding box center [253, 322] width 302 height 40
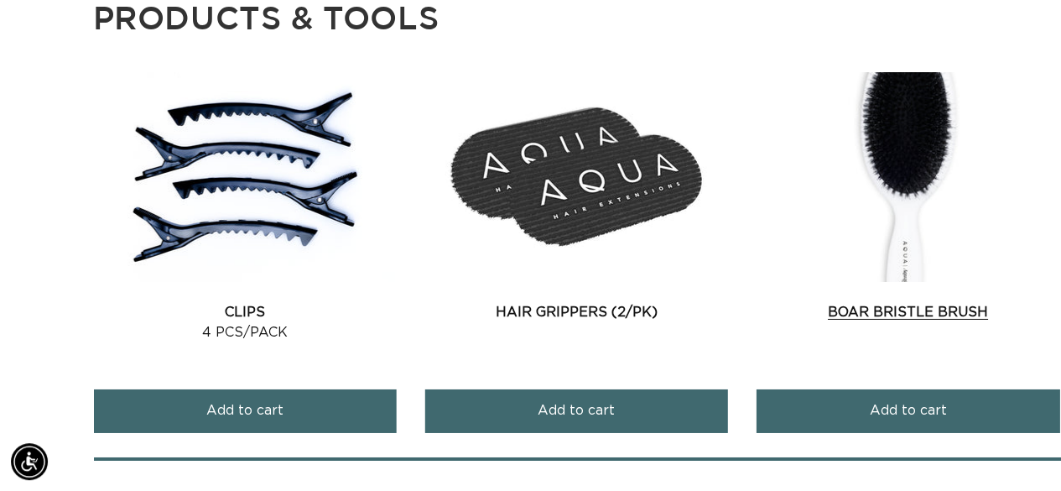
scroll to position [0, 941]
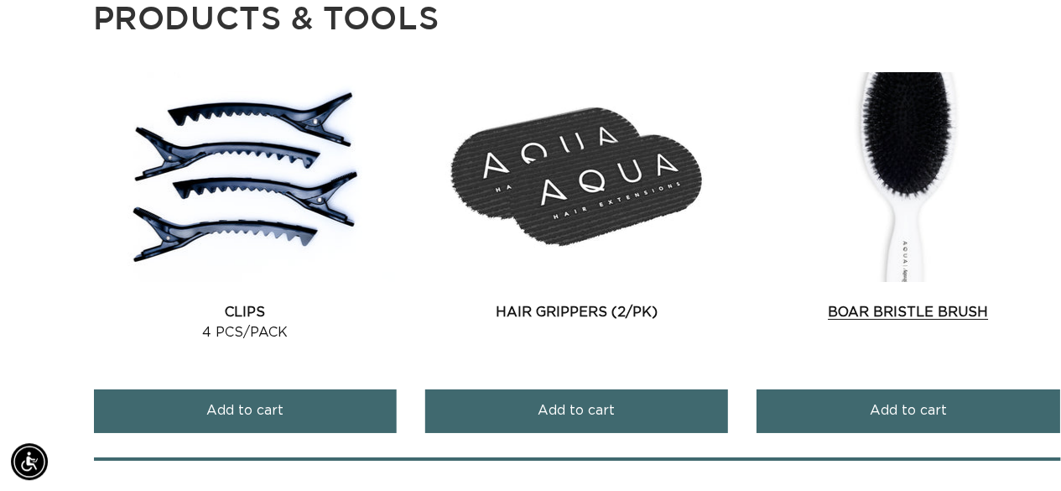
scroll to position [0, 1883]
click at [898, 302] on link "Boar Bristle Brush" at bounding box center [908, 312] width 302 height 20
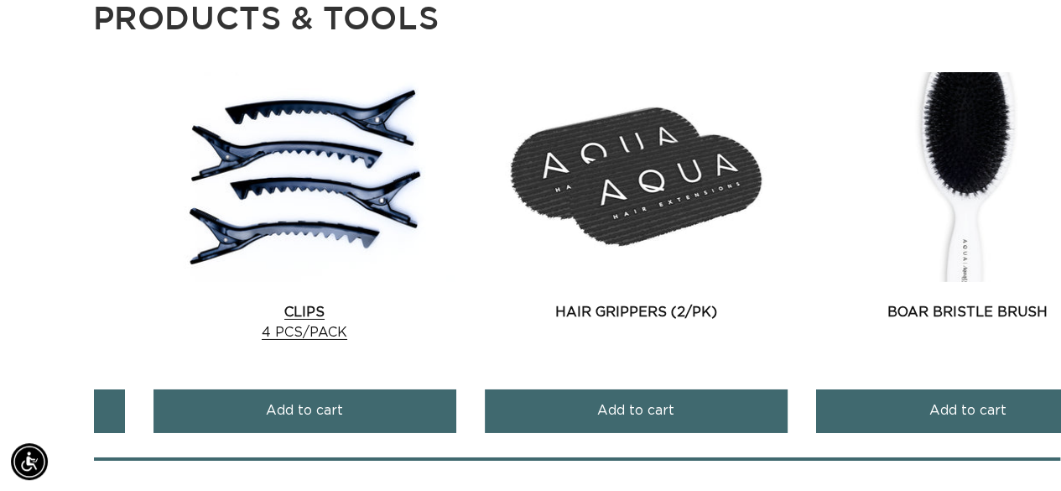
scroll to position [0, 941]
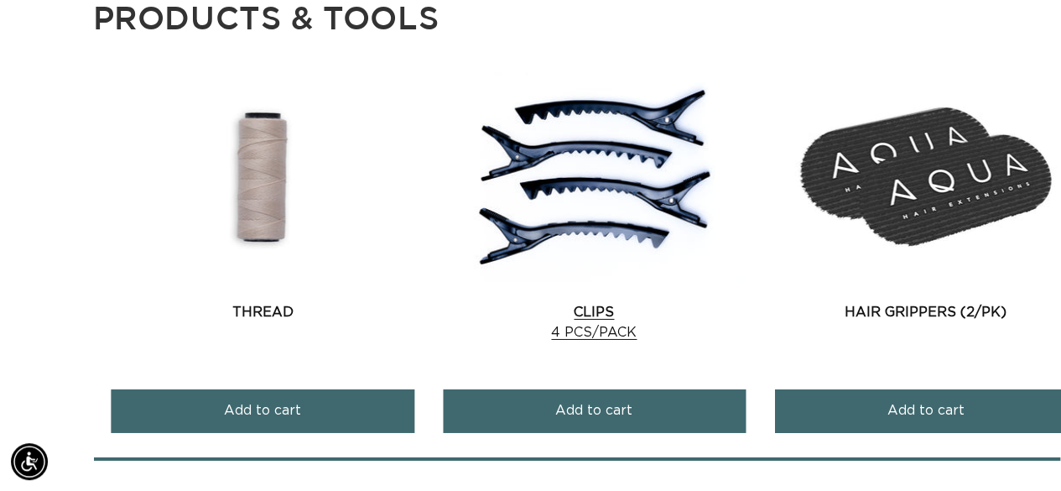
click at [875, 171] on div "Tail Comb Tail Comb Add to cart Silicone Beads" at bounding box center [577, 266] width 967 height 388
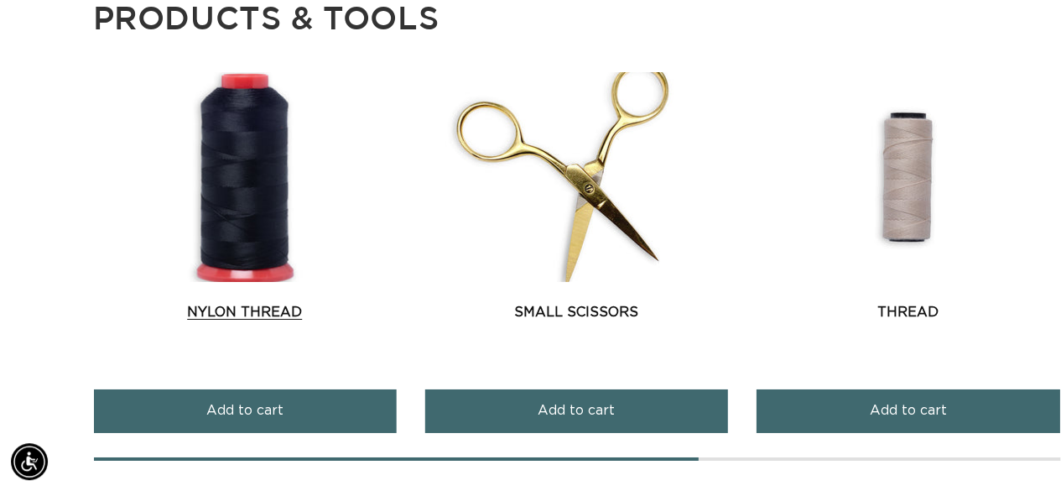
scroll to position [0, 1883]
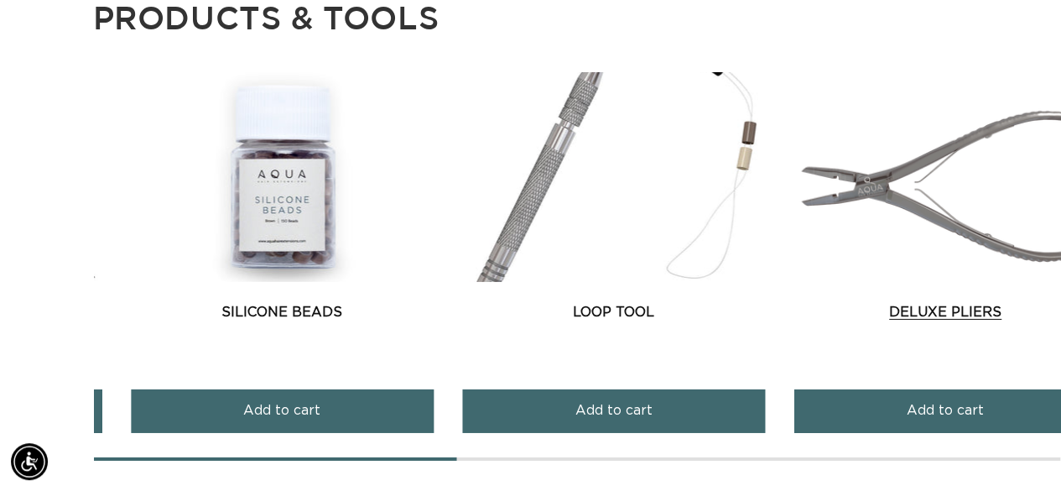
click at [914, 302] on link "Deluxe Pliers" at bounding box center [945, 312] width 302 height 20
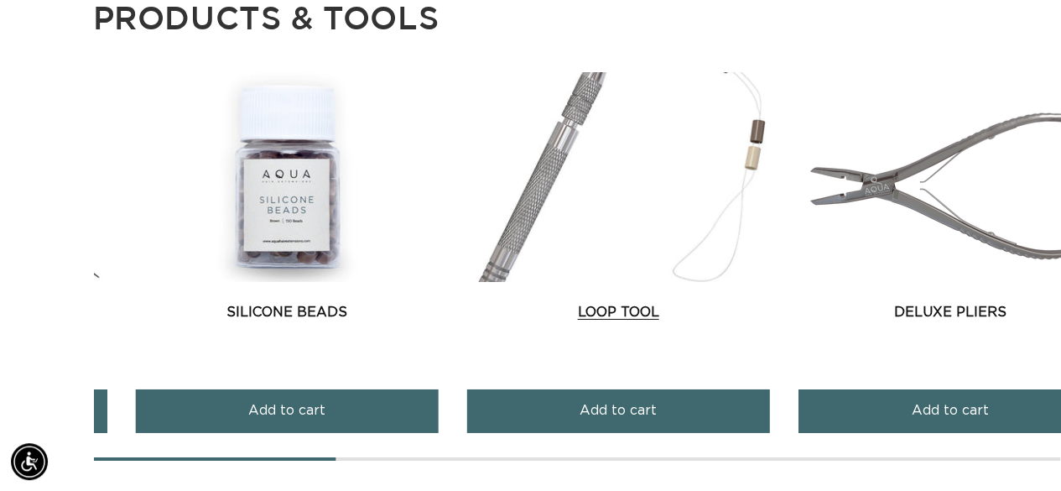
scroll to position [0, 0]
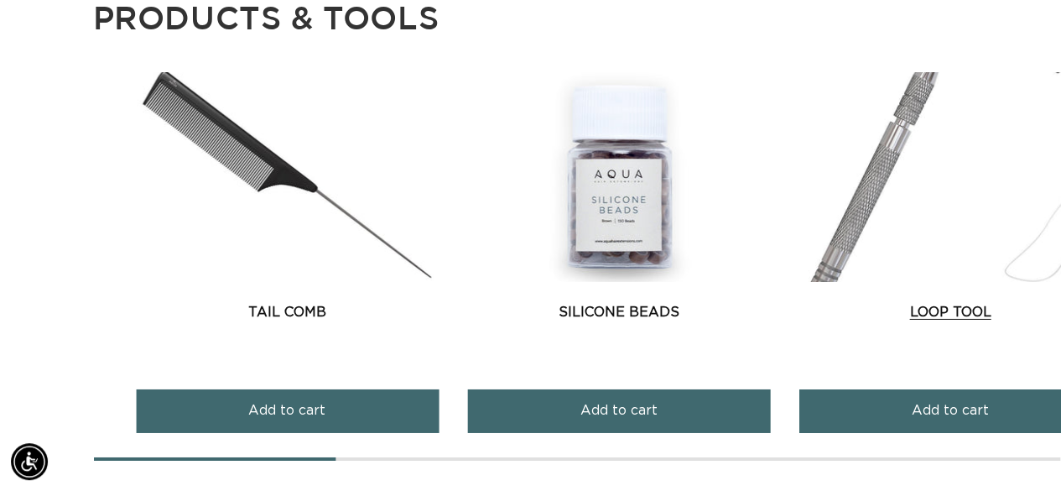
click at [1047, 302] on link "Loop Tool" at bounding box center [951, 312] width 302 height 20
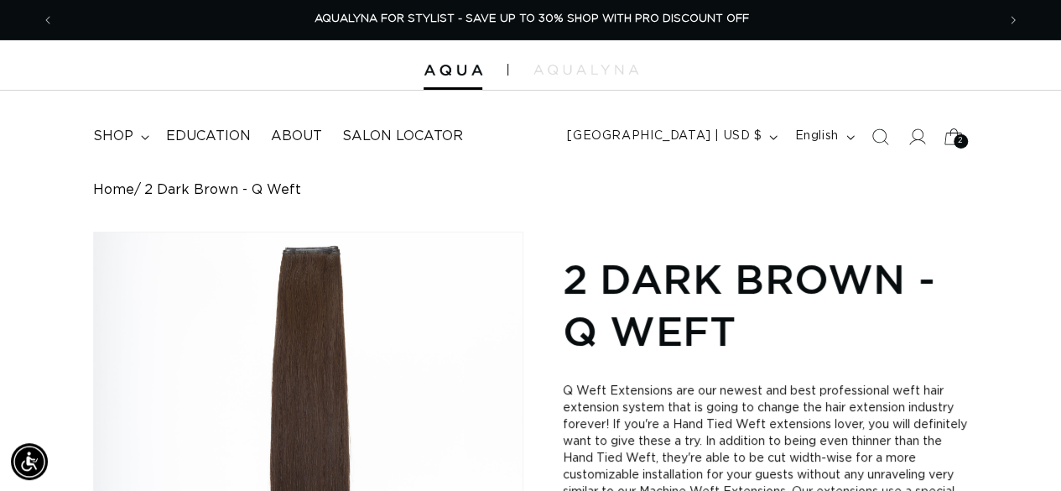
click at [945, 122] on icon at bounding box center [953, 136] width 39 height 39
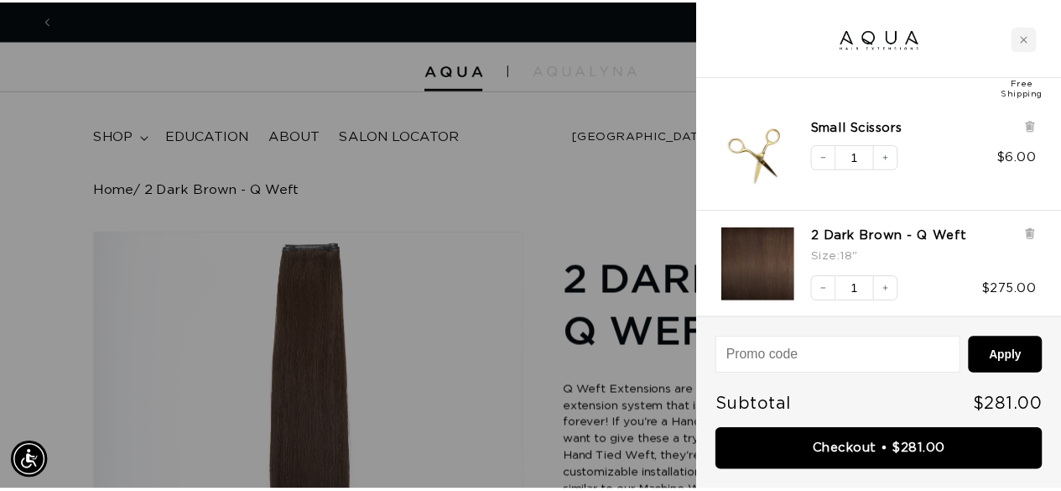
scroll to position [0, 955]
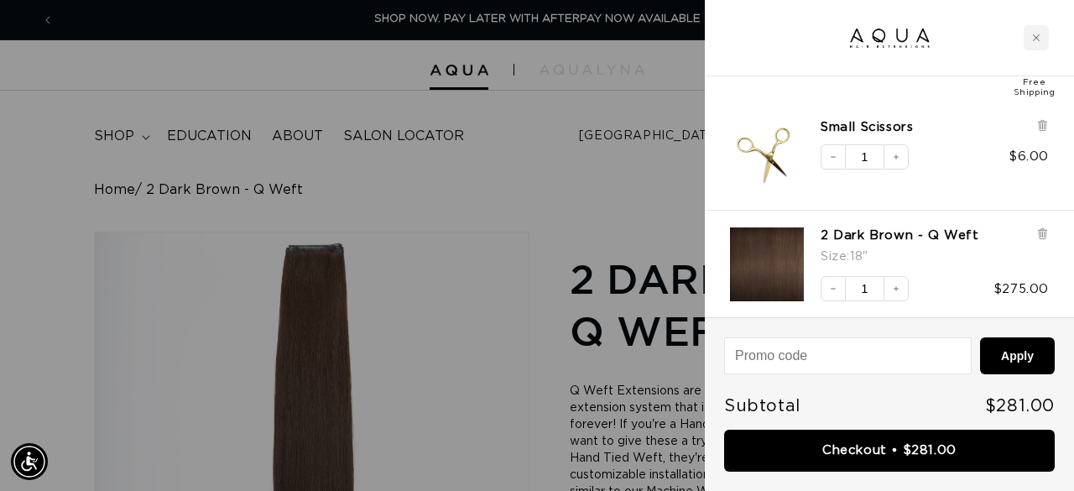
click at [626, 219] on div at bounding box center [537, 245] width 1074 height 491
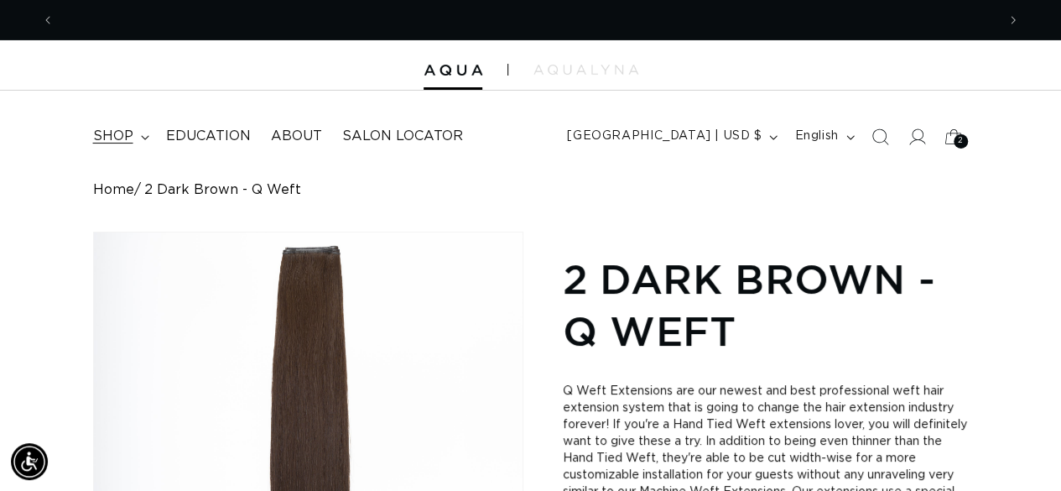
scroll to position [0, 1883]
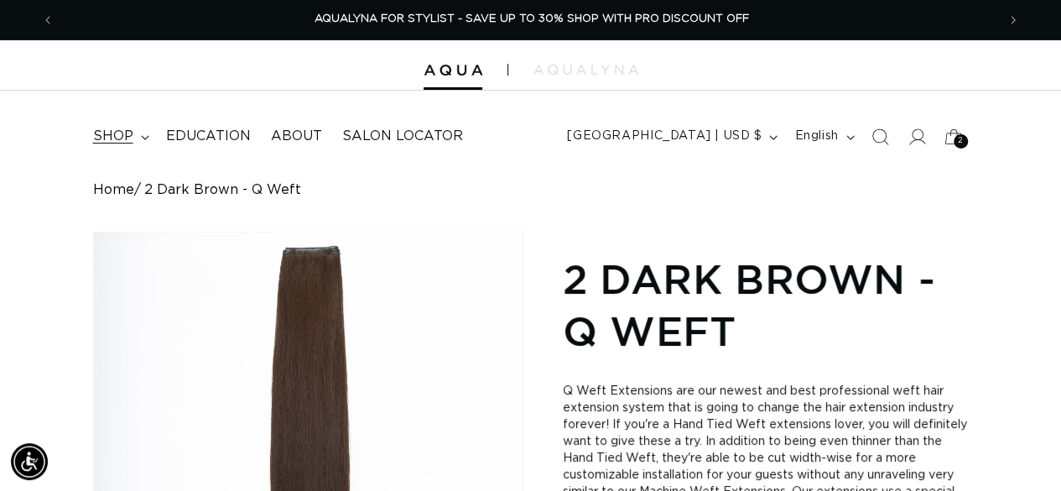
click at [122, 127] on summary "shop" at bounding box center [119, 136] width 73 height 38
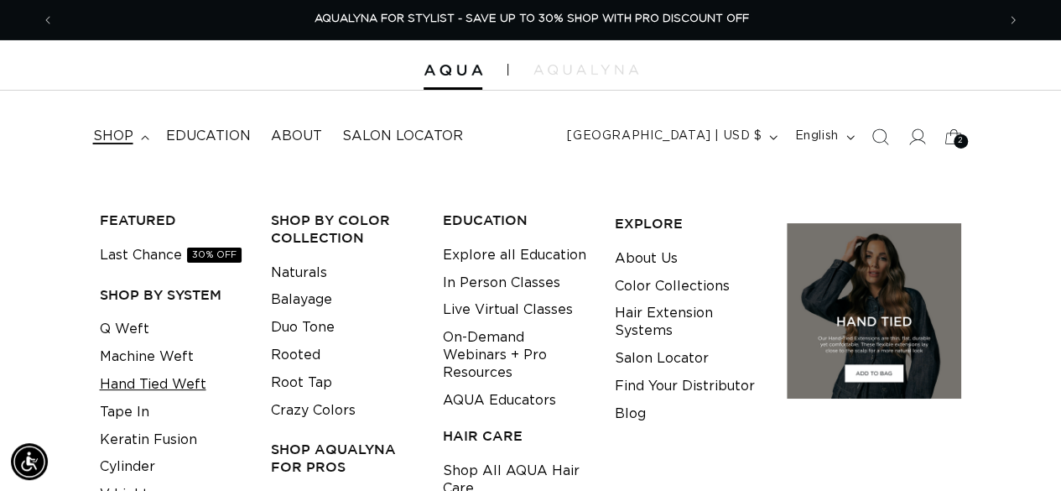
click at [125, 378] on link "Hand Tied Weft" at bounding box center [153, 385] width 107 height 28
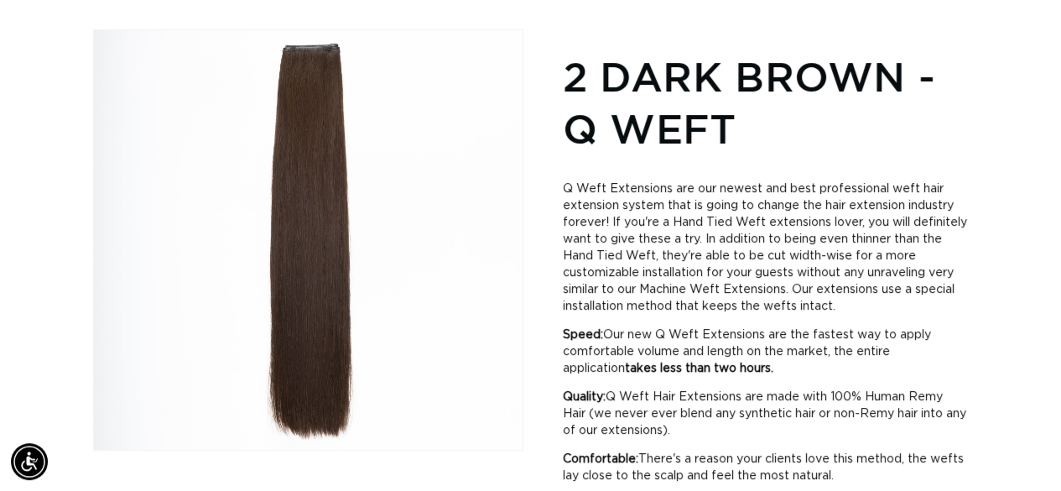
scroll to position [0, 0]
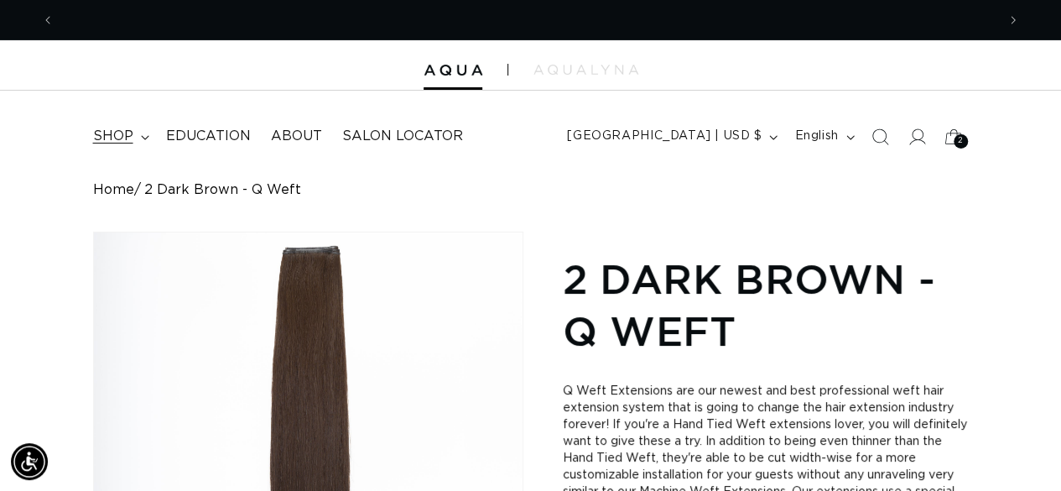
click at [120, 151] on summary "shop" at bounding box center [119, 136] width 73 height 38
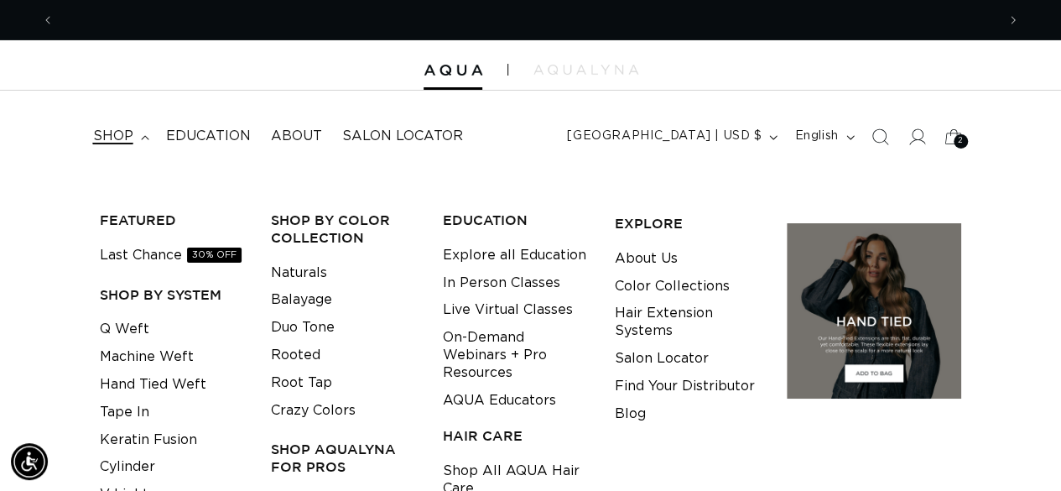
scroll to position [0, 941]
click at [115, 410] on link "Tape In" at bounding box center [124, 412] width 49 height 28
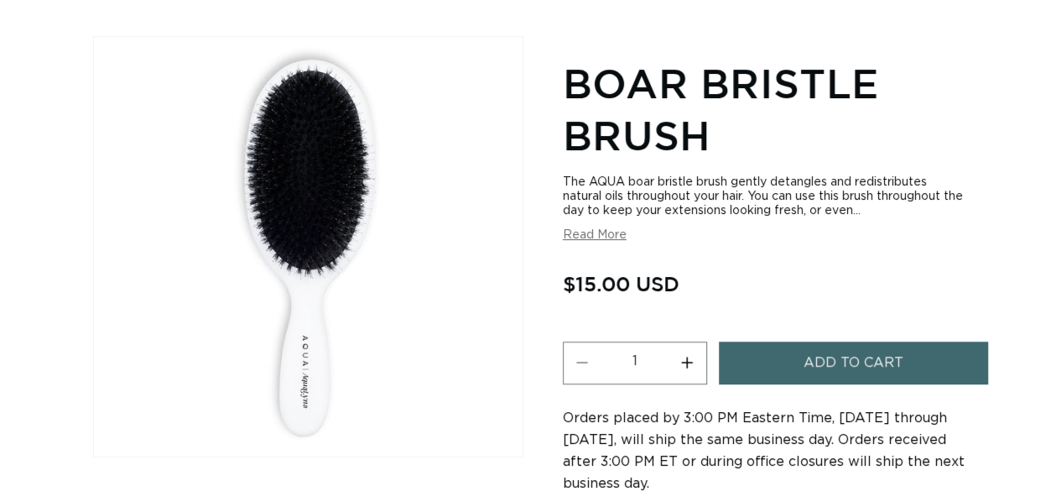
scroll to position [196, 0]
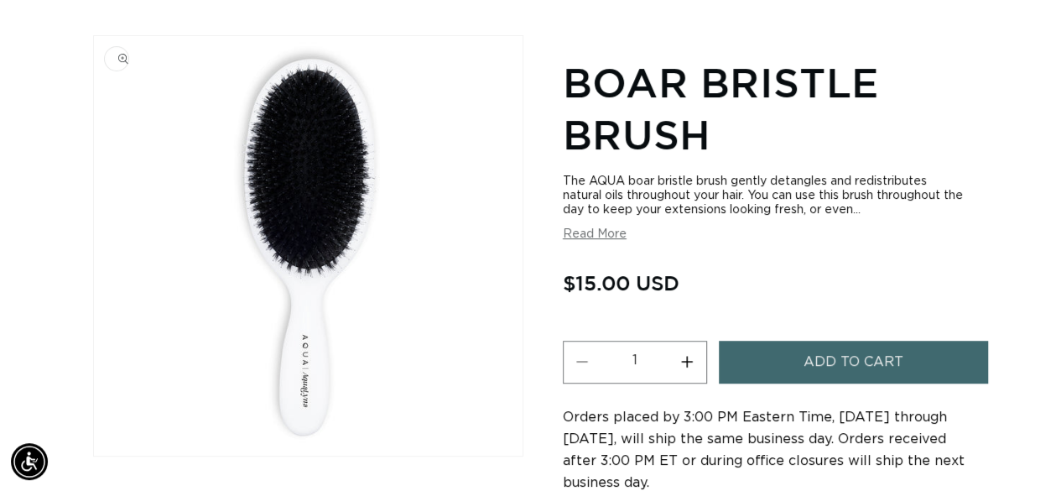
click at [285, 240] on img "Gallery Viewer" at bounding box center [308, 245] width 429 height 419
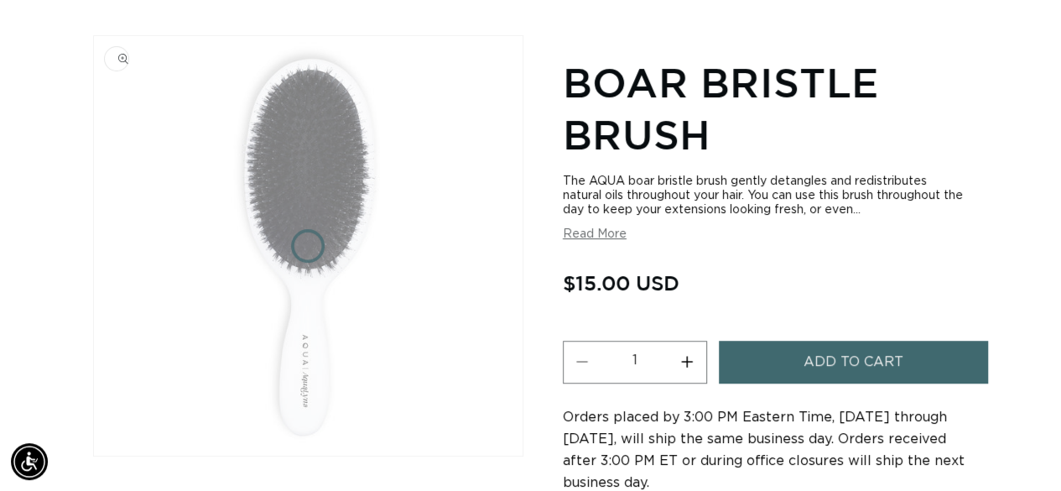
scroll to position [0, 941]
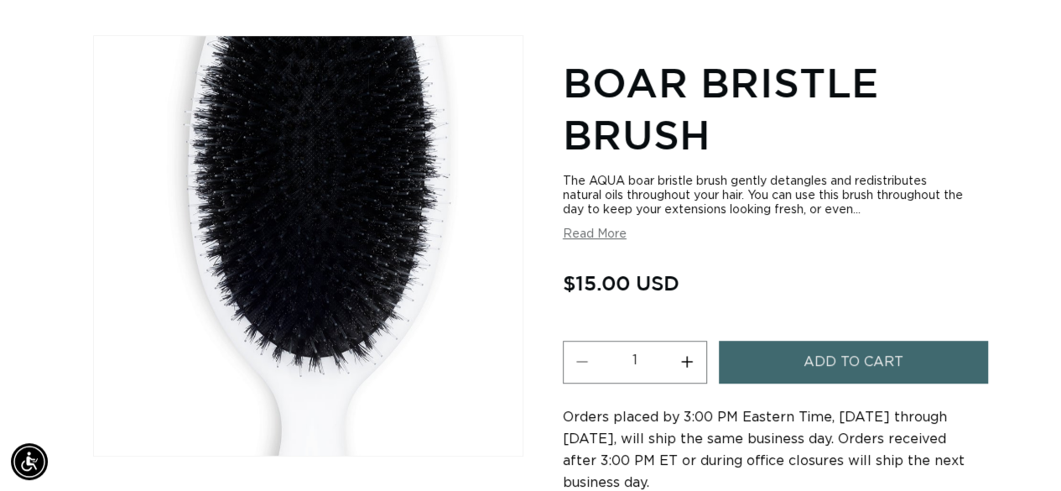
drag, startPoint x: 289, startPoint y: 247, endPoint x: 293, endPoint y: 166, distance: 81.5
click at [293, 166] on div "Gallery Viewer" at bounding box center [308, 245] width 429 height 419
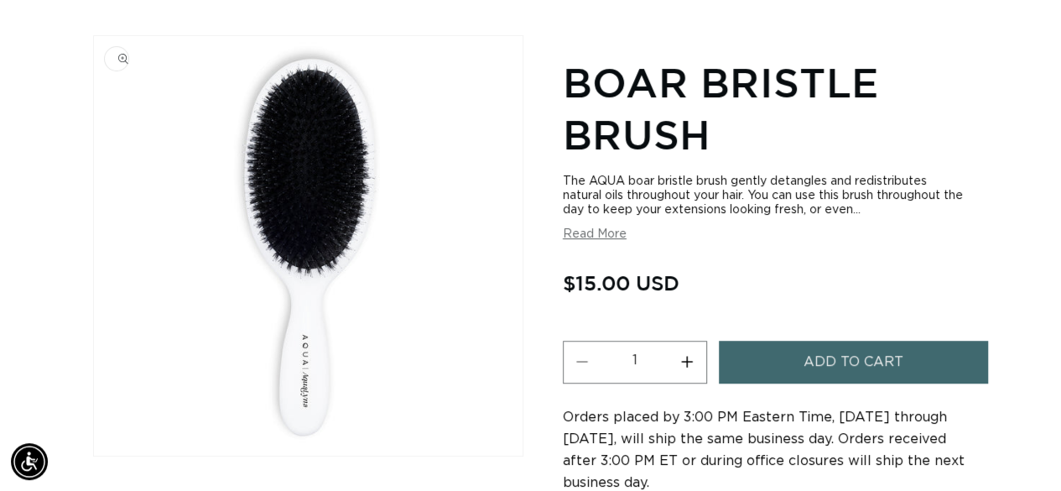
scroll to position [0, 1883]
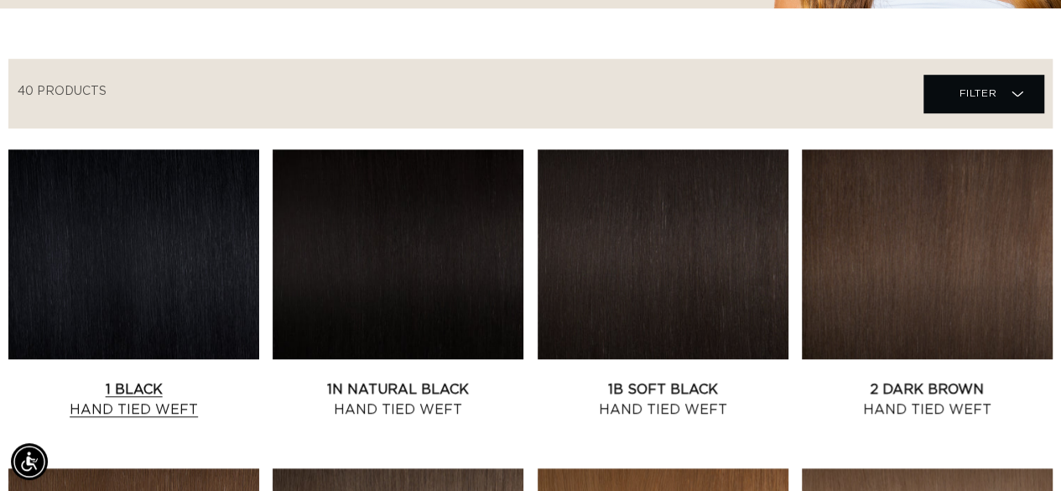
scroll to position [520, 0]
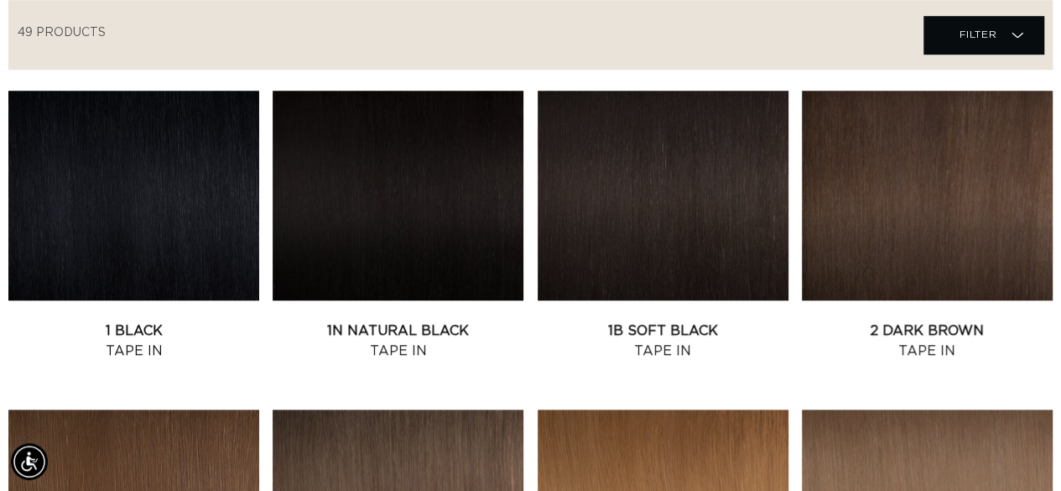
scroll to position [596, 0]
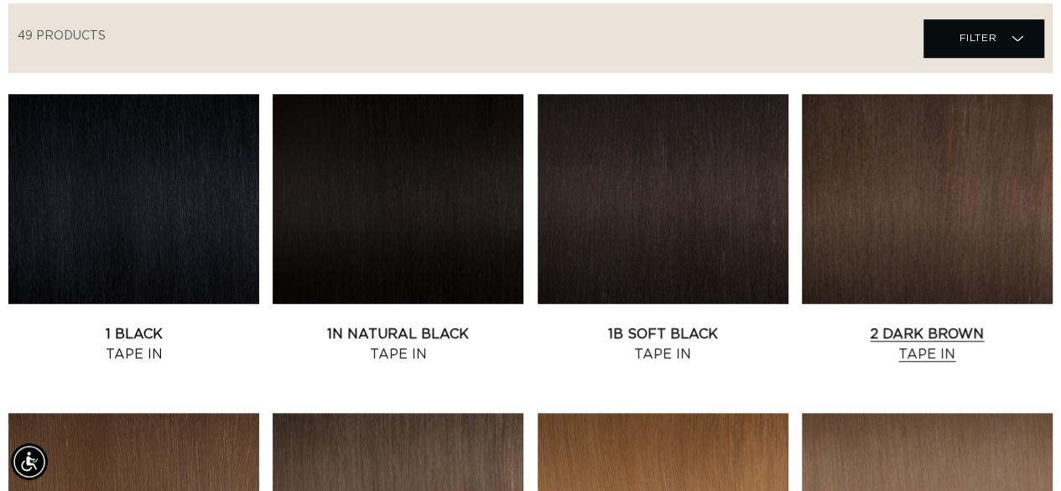
click at [843, 324] on link "2 Dark Brown Tape In" at bounding box center [927, 344] width 251 height 40
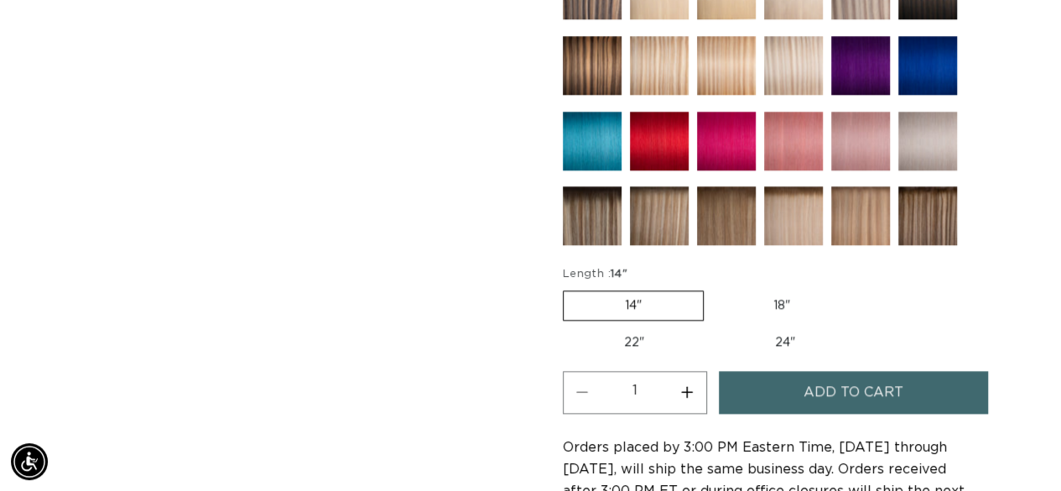
scroll to position [0, 941]
click at [787, 292] on label "18" Variant sold out or unavailable" at bounding box center [781, 305] width 139 height 29
click at [713, 288] on input "18" Variant sold out or unavailable" at bounding box center [712, 287] width 1 height 1
radio input "true"
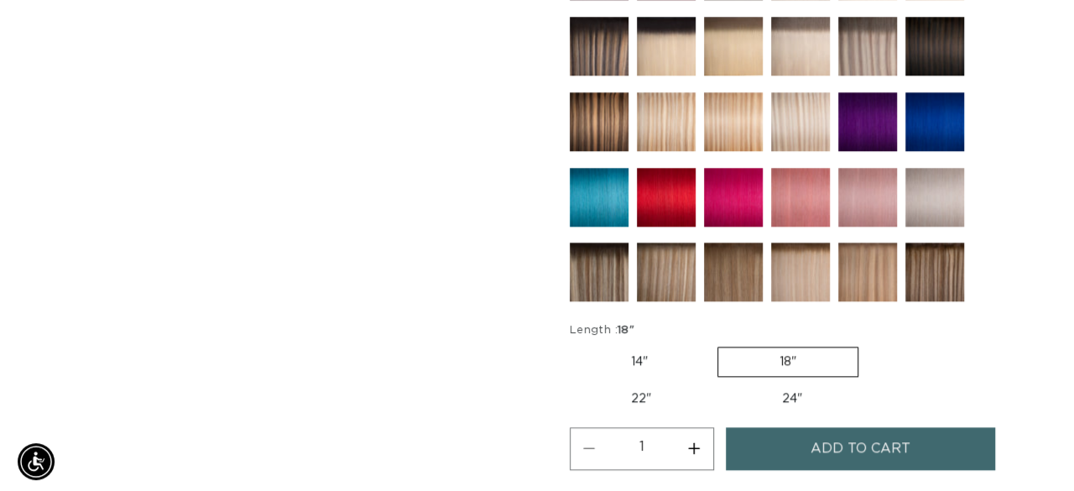
scroll to position [815, 0]
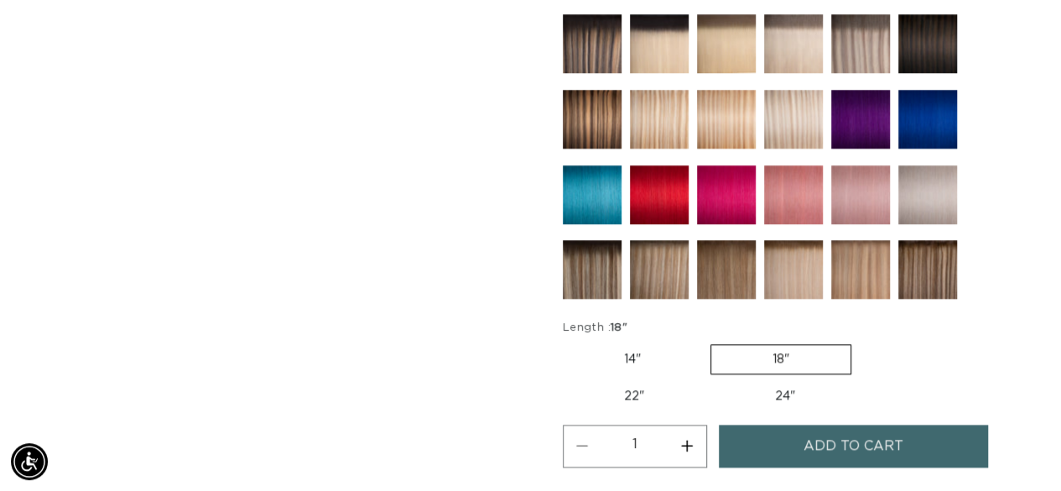
click at [643, 356] on label "14" Variant sold out or unavailable" at bounding box center [632, 359] width 139 height 29
click at [568, 341] on input "14" Variant sold out or unavailable" at bounding box center [567, 341] width 1 height 1
radio input "true"
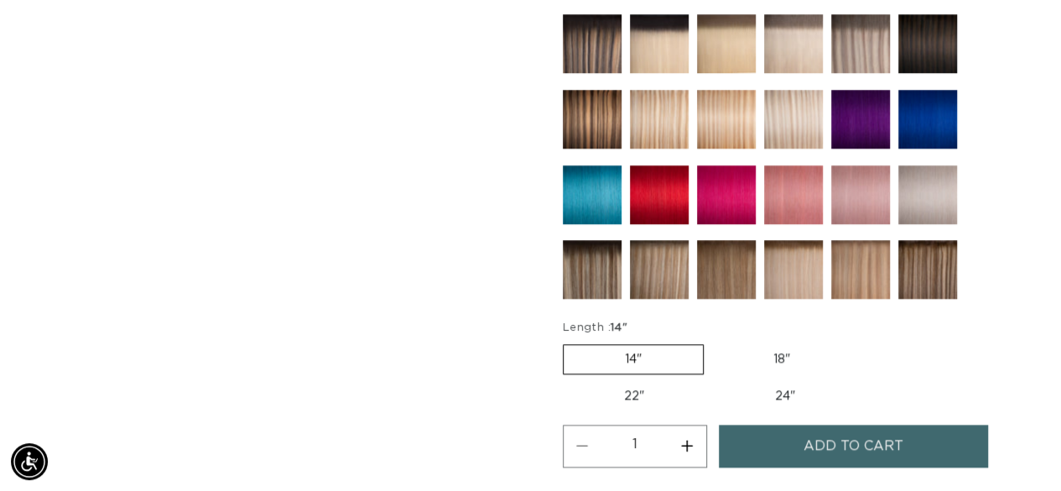
click at [761, 435] on button "Add to cart" at bounding box center [853, 446] width 269 height 43
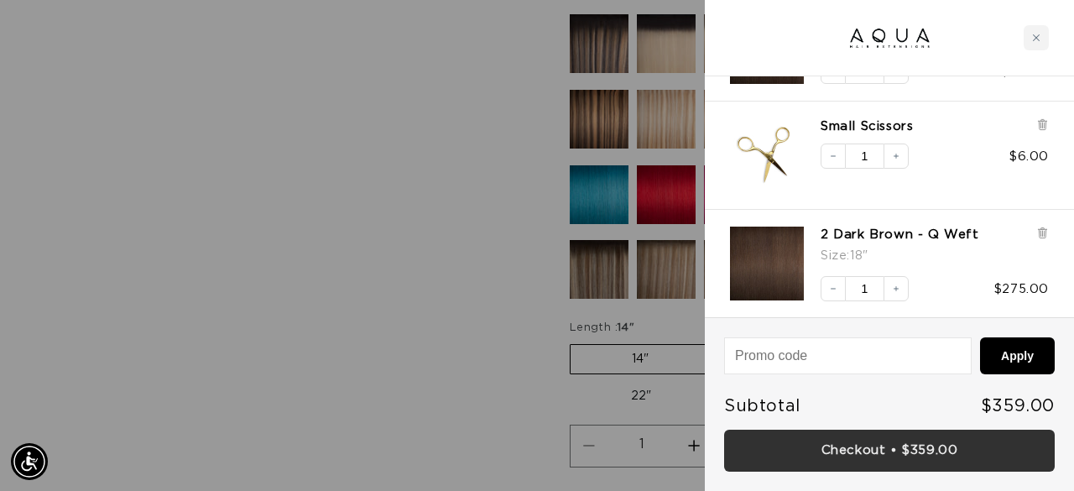
click at [848, 449] on link "Checkout • $359.00" at bounding box center [889, 451] width 331 height 43
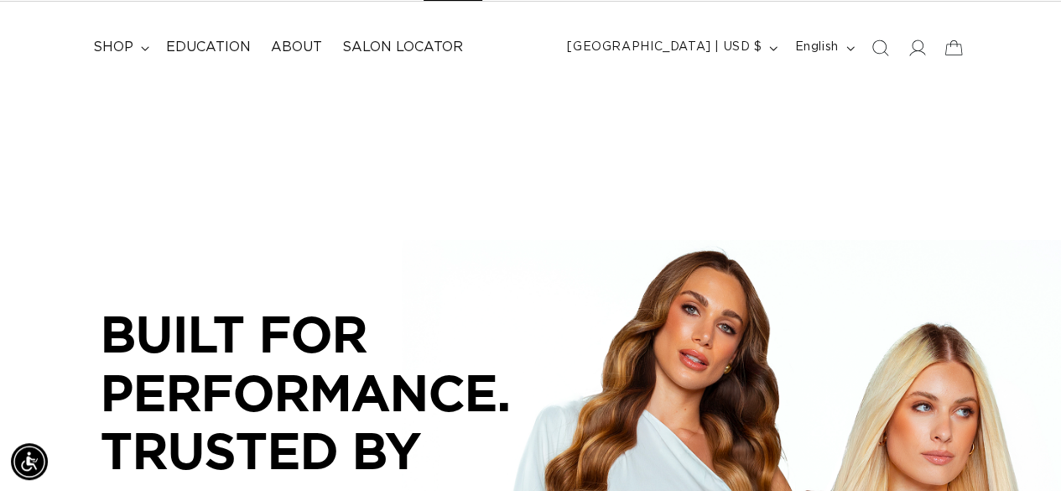
scroll to position [0, 941]
click at [115, 48] on span "shop" at bounding box center [113, 48] width 40 height 18
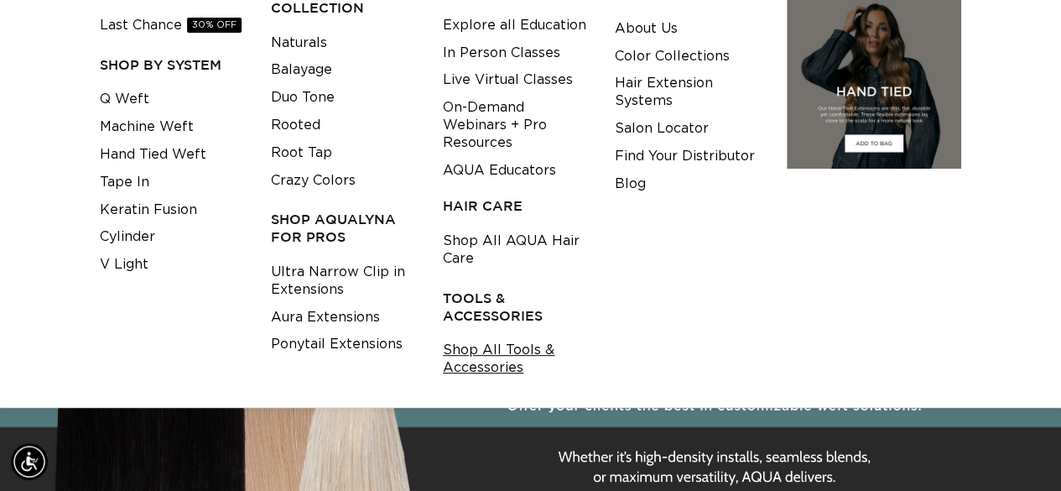
scroll to position [0, 1883]
click at [490, 367] on link "Shop All Tools & Accessories" at bounding box center [516, 358] width 146 height 45
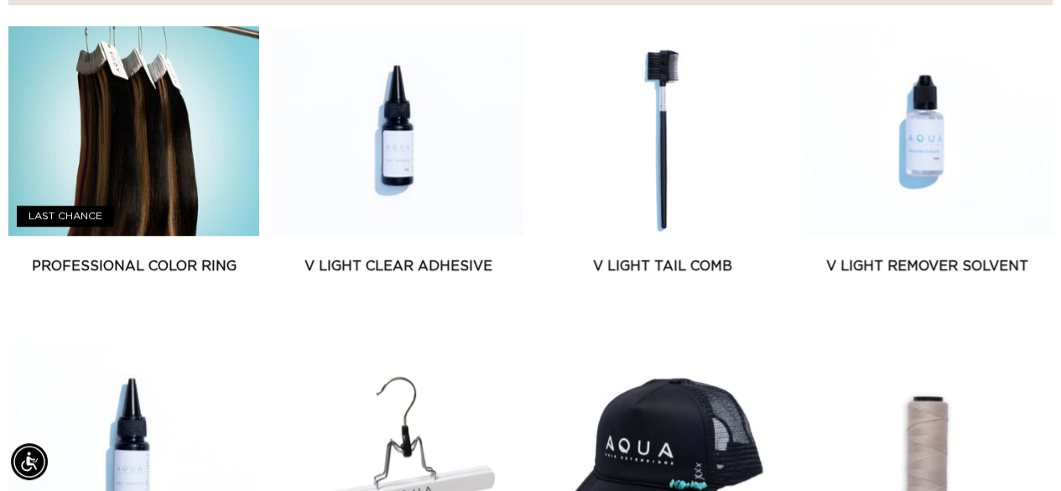
scroll to position [0, 941]
click at [364, 256] on link "V Light Clear Adhesive" at bounding box center [398, 266] width 251 height 20
click at [675, 256] on link "V Light Tail Comb" at bounding box center [663, 266] width 251 height 20
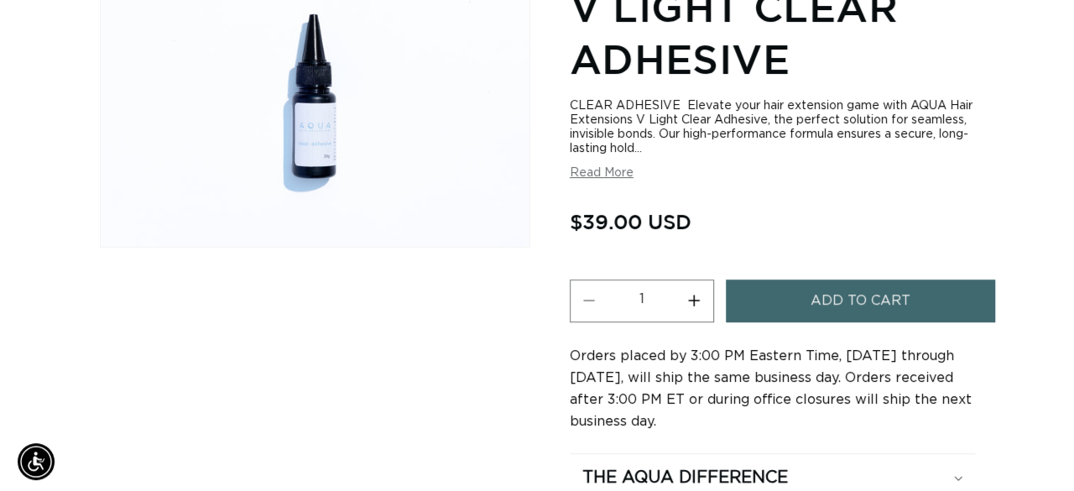
scroll to position [294, 0]
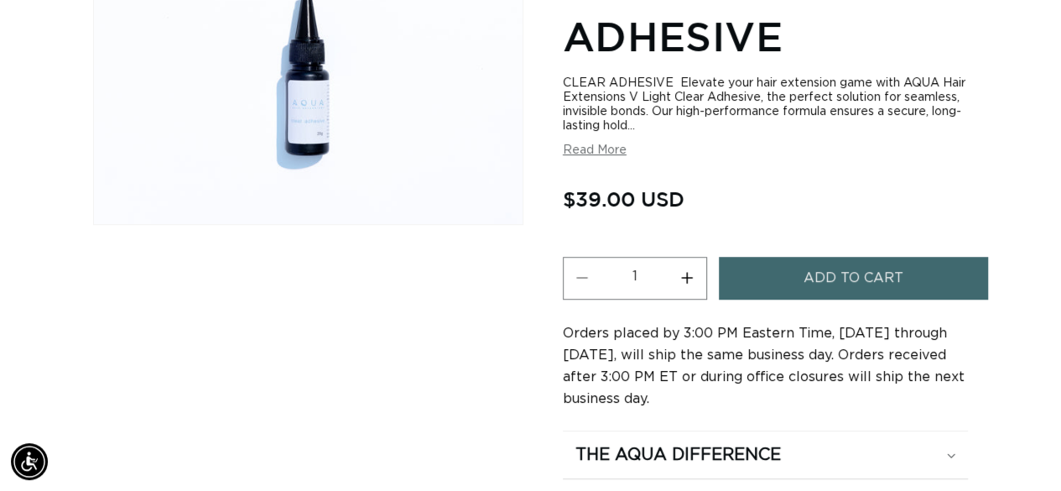
click at [753, 288] on button "Add to cart" at bounding box center [853, 278] width 269 height 43
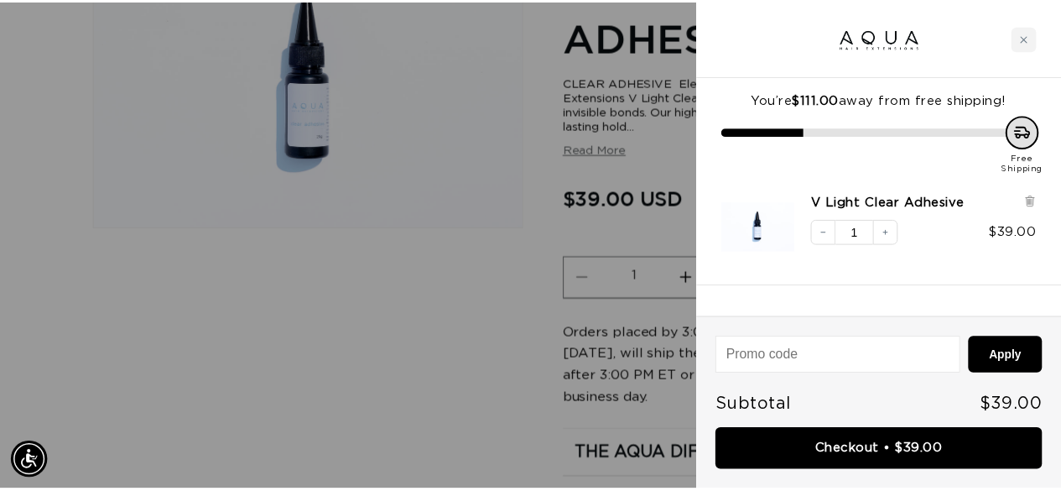
scroll to position [0, 0]
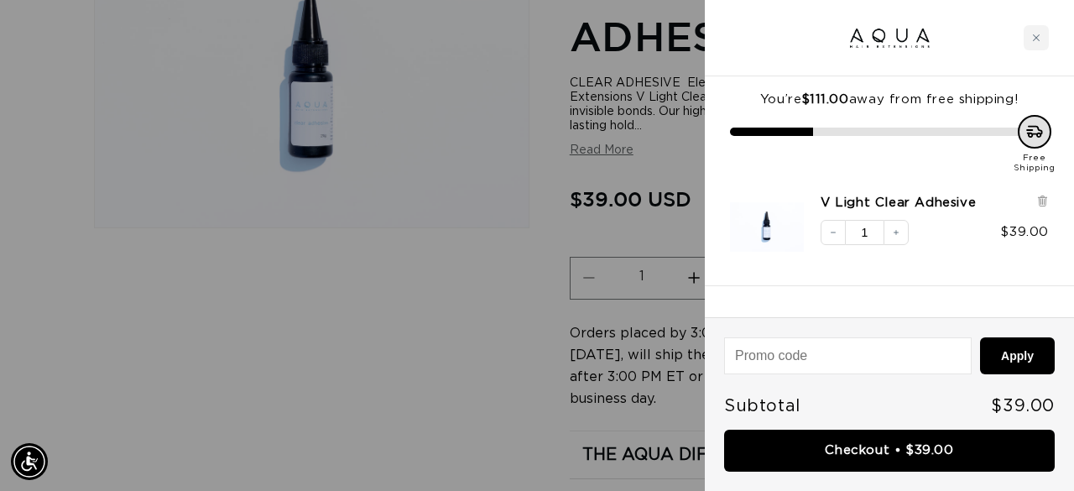
click at [540, 125] on div at bounding box center [537, 245] width 1074 height 491
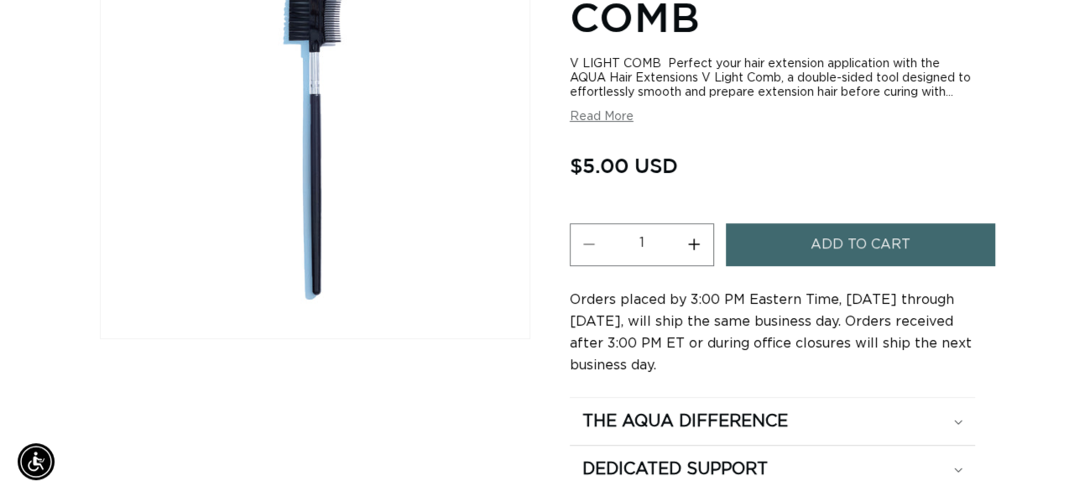
scroll to position [320, 0]
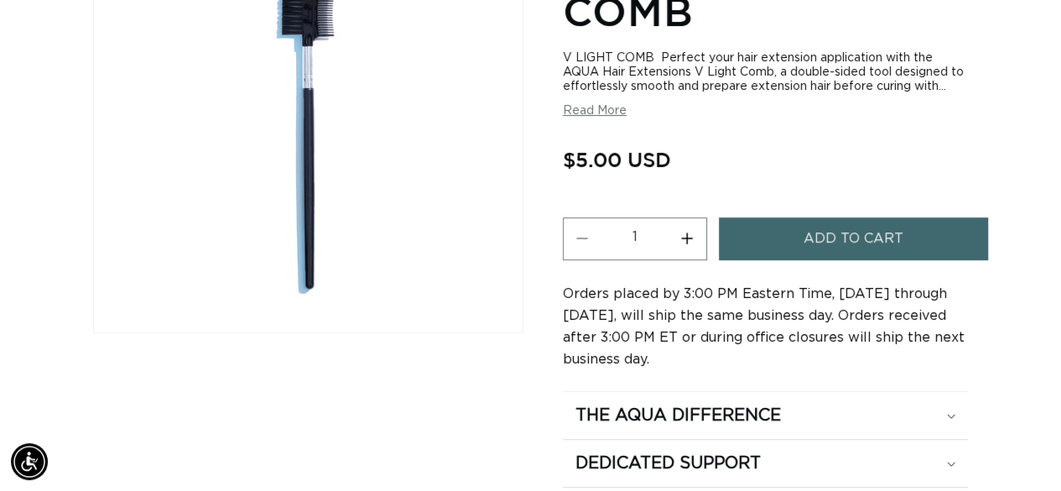
click at [847, 242] on span "Add to cart" at bounding box center [854, 238] width 100 height 43
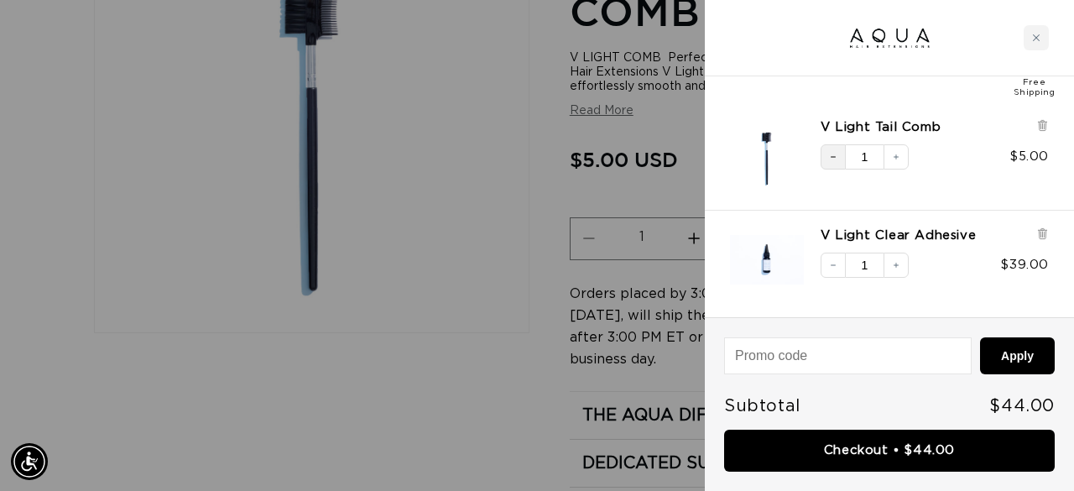
scroll to position [0, 0]
click at [439, 264] on div at bounding box center [537, 245] width 1074 height 491
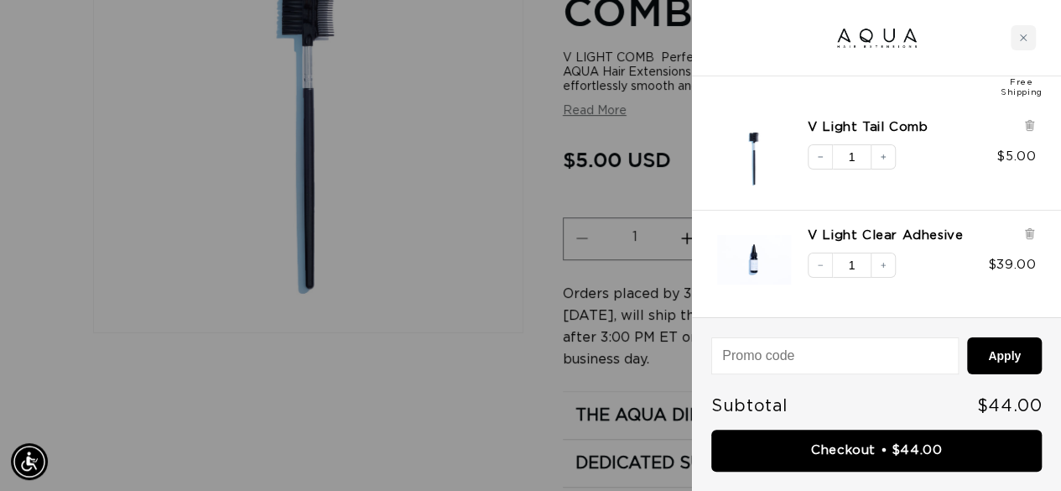
scroll to position [0, 941]
